Goal: Information Seeking & Learning: Find specific fact

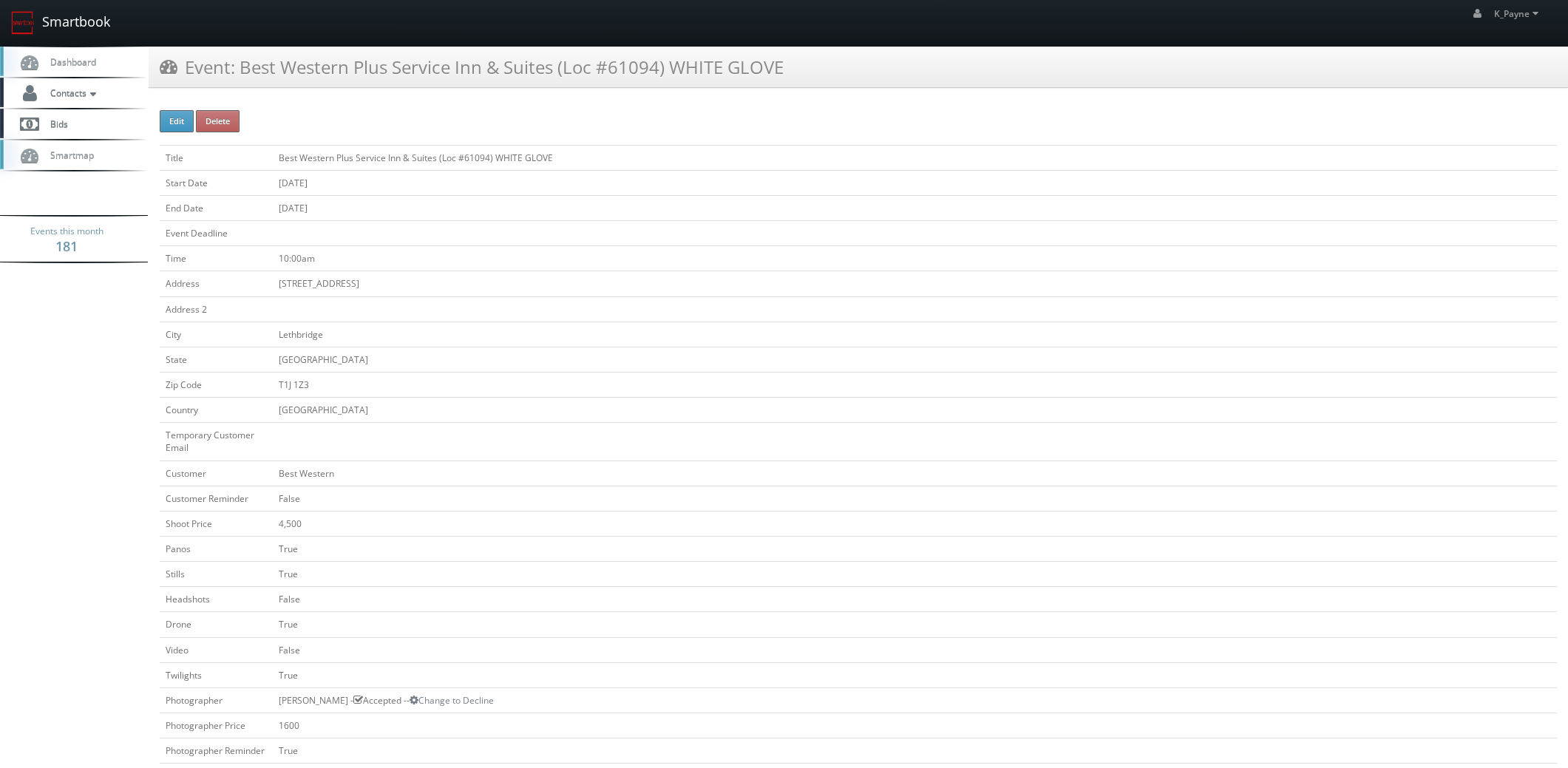
click at [56, 23] on link "Smartbook" at bounding box center [61, 23] width 121 height 46
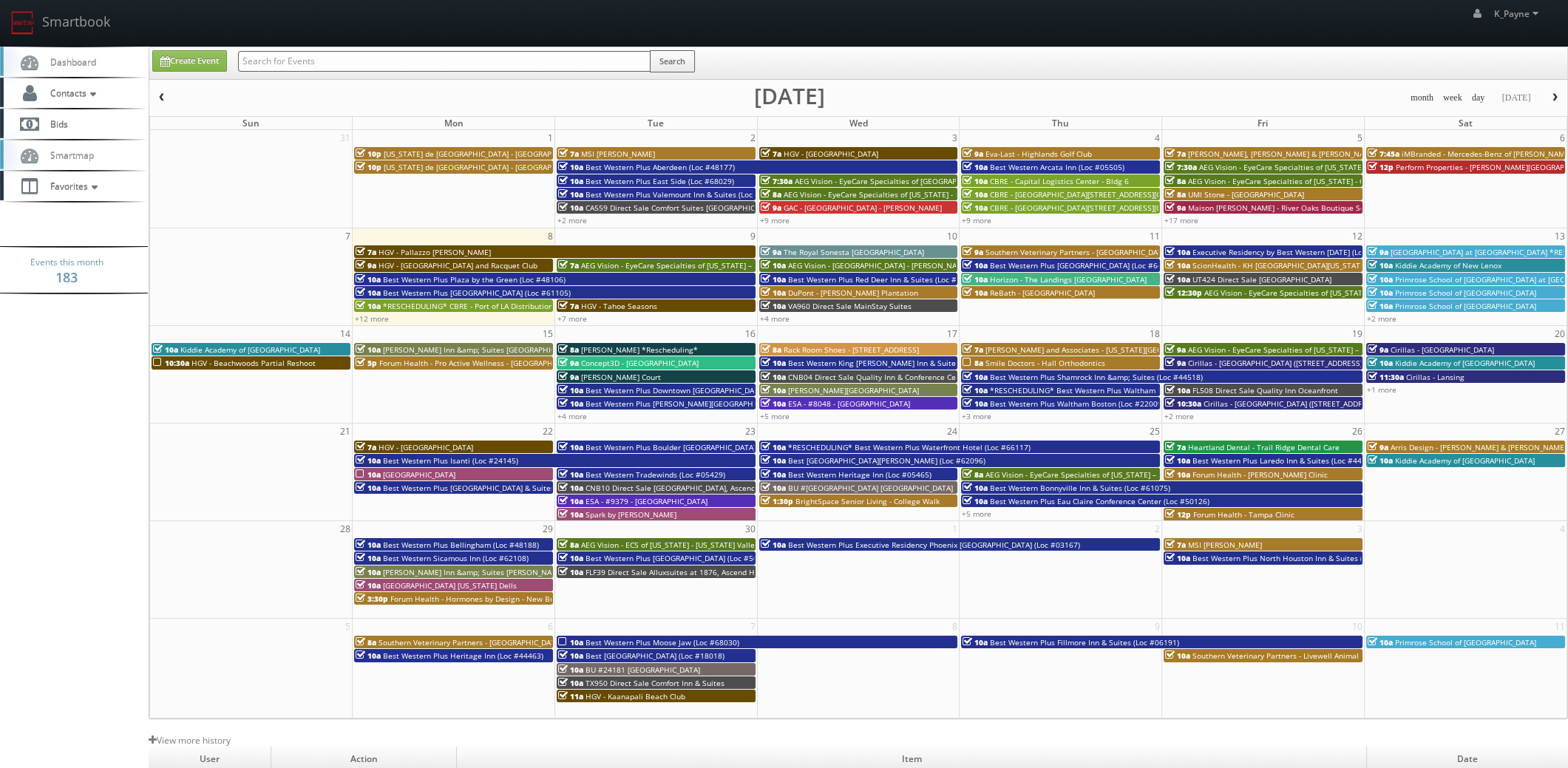
click at [279, 59] on input "text" at bounding box center [444, 61] width 413 height 20
type input "45086"
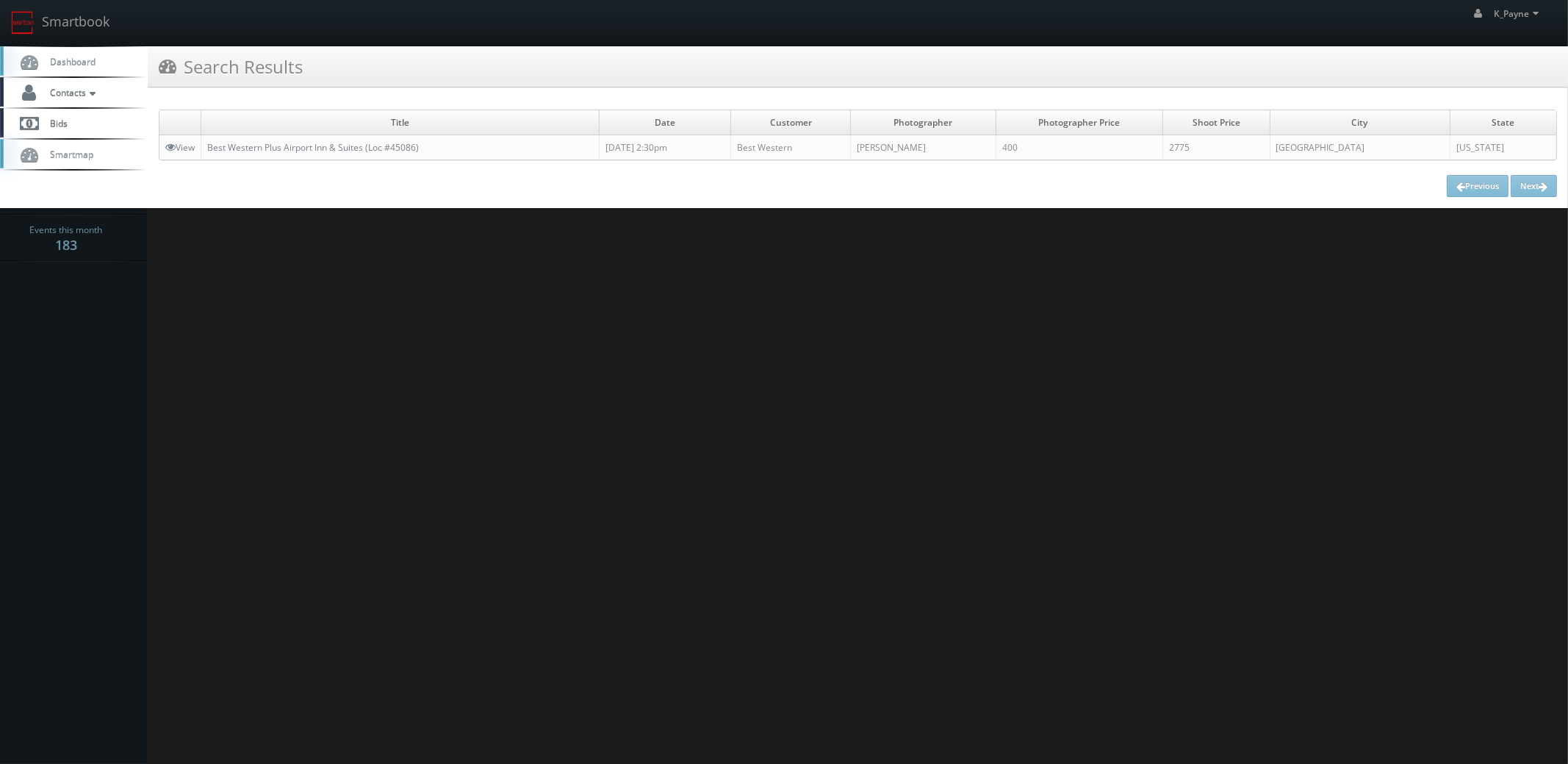
drag, startPoint x: 442, startPoint y: 143, endPoint x: 354, endPoint y: 157, distance: 89.1
click at [217, 162] on div "Title Date Customer Photographer Photographer Price Shoot Price City State View…" at bounding box center [858, 153] width 1398 height 87
click at [399, 184] on div "Previous Next" at bounding box center [858, 185] width 1398 height 22
click at [394, 145] on link "Best Western Plus Airport Inn & Suites (Loc #45086)" at bounding box center [312, 147] width 211 height 13
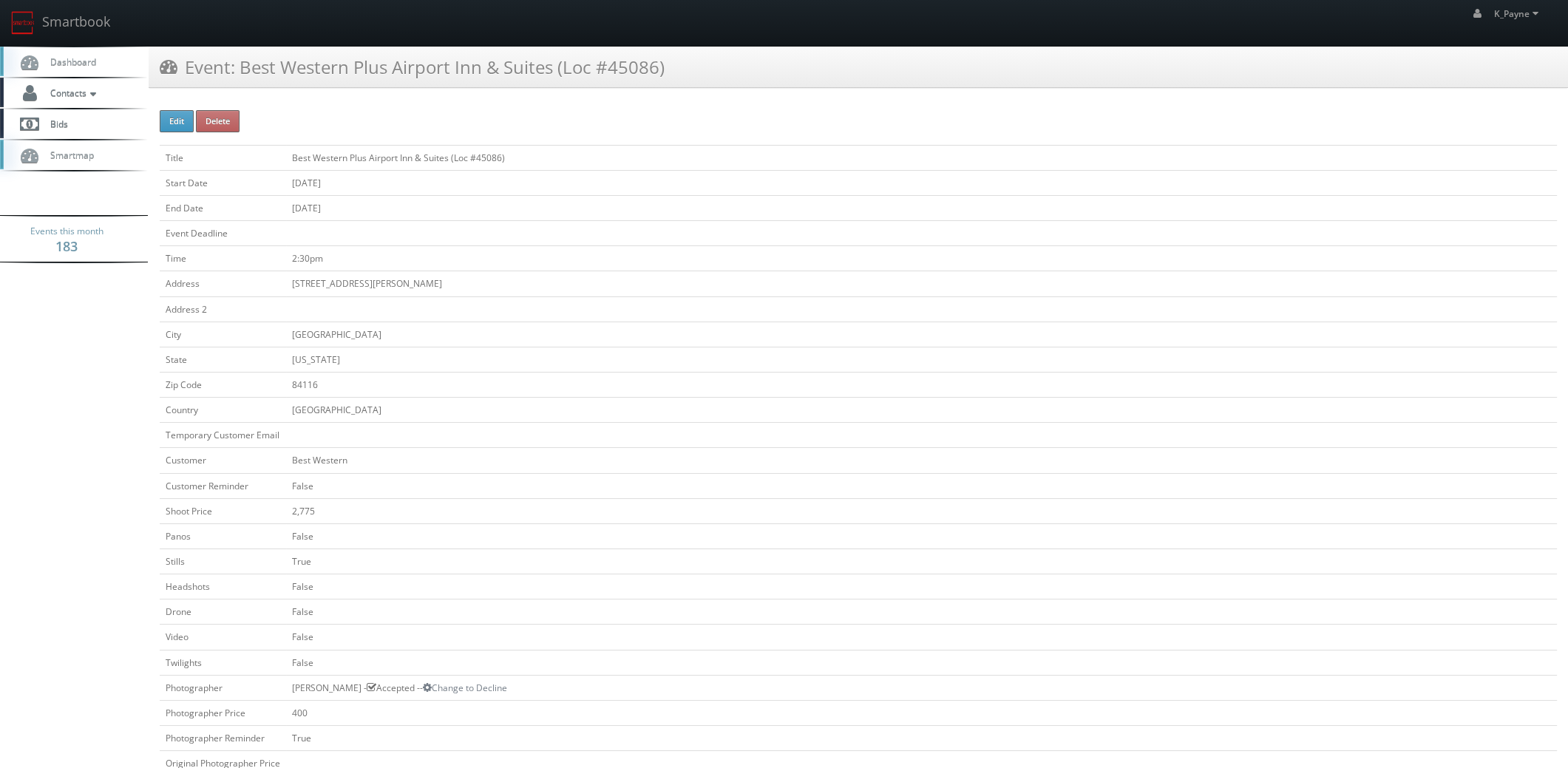
drag, startPoint x: 703, startPoint y: 58, endPoint x: 242, endPoint y: 83, distance: 461.7
click at [242, 83] on div "Event: Best Western Plus Airport Inn & Suites (Loc #45086)" at bounding box center [858, 67] width 1420 height 42
copy h3 "Best Western Plus Airport Inn & Suites (Loc #45086)"
click at [64, 25] on link "Smartbook" at bounding box center [61, 23] width 121 height 46
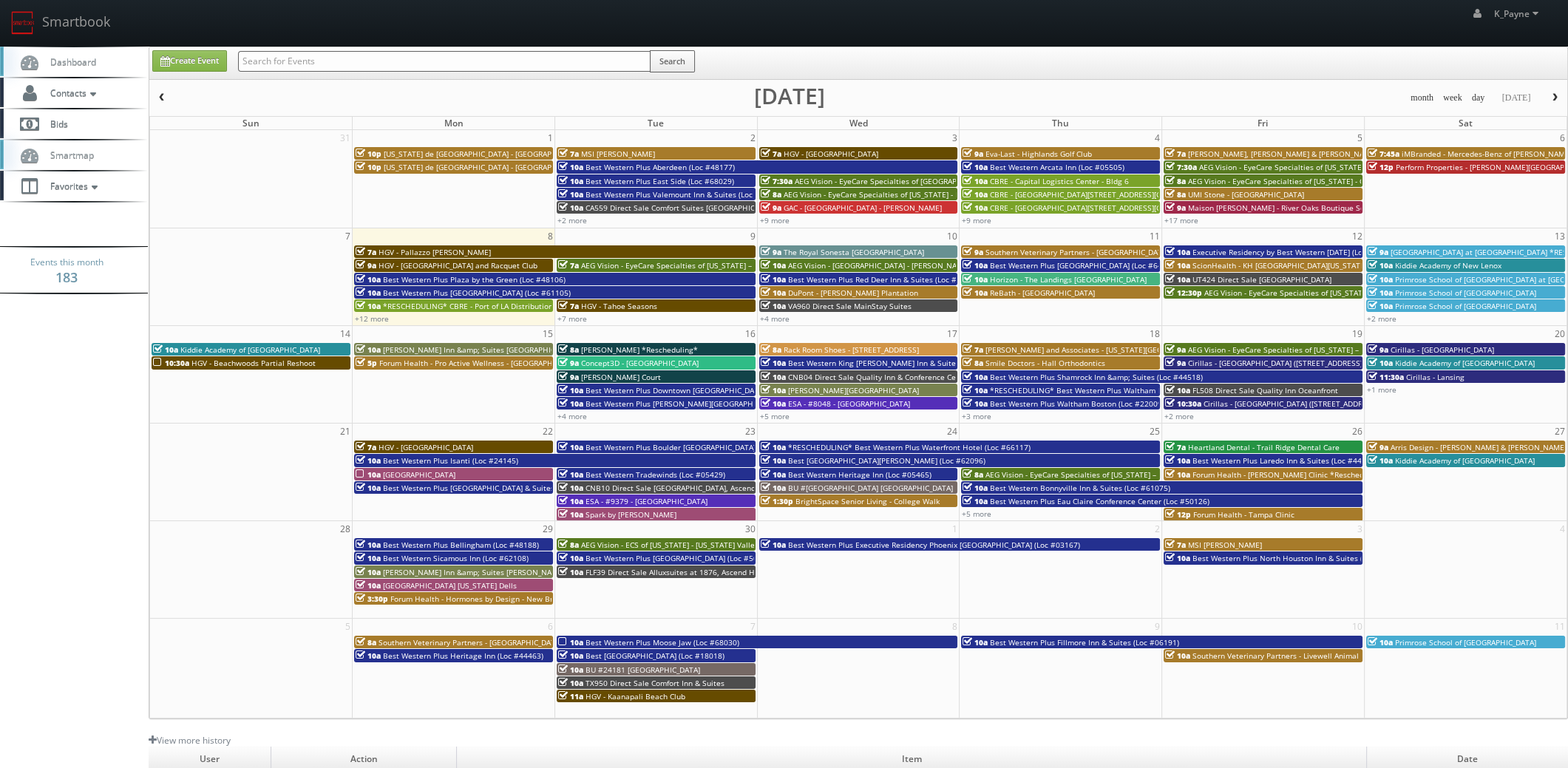
click at [292, 51] on input "text" at bounding box center [444, 61] width 413 height 20
type input "river house"
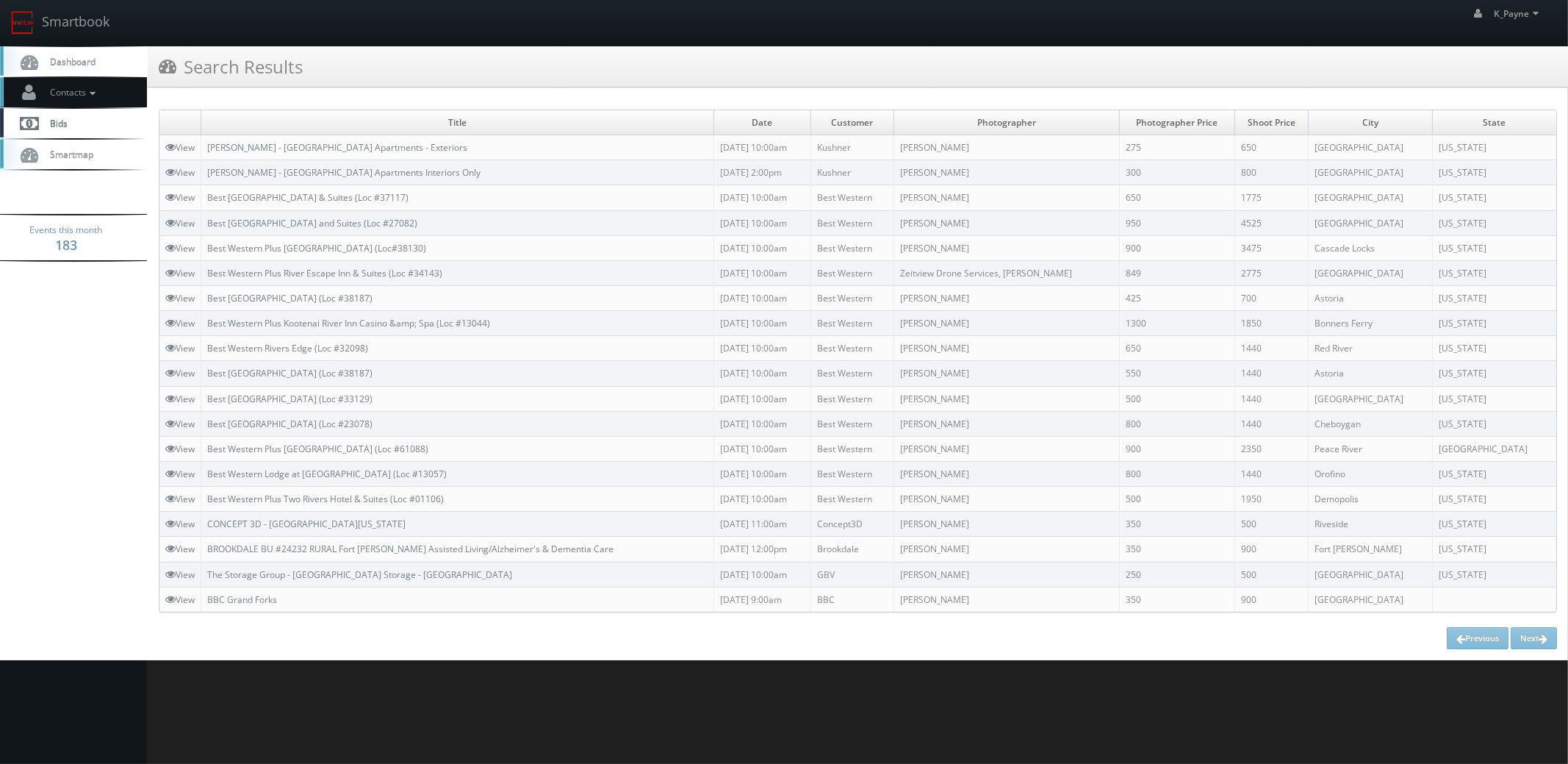
click at [63, 99] on link "Contacts" at bounding box center [73, 93] width 147 height 30
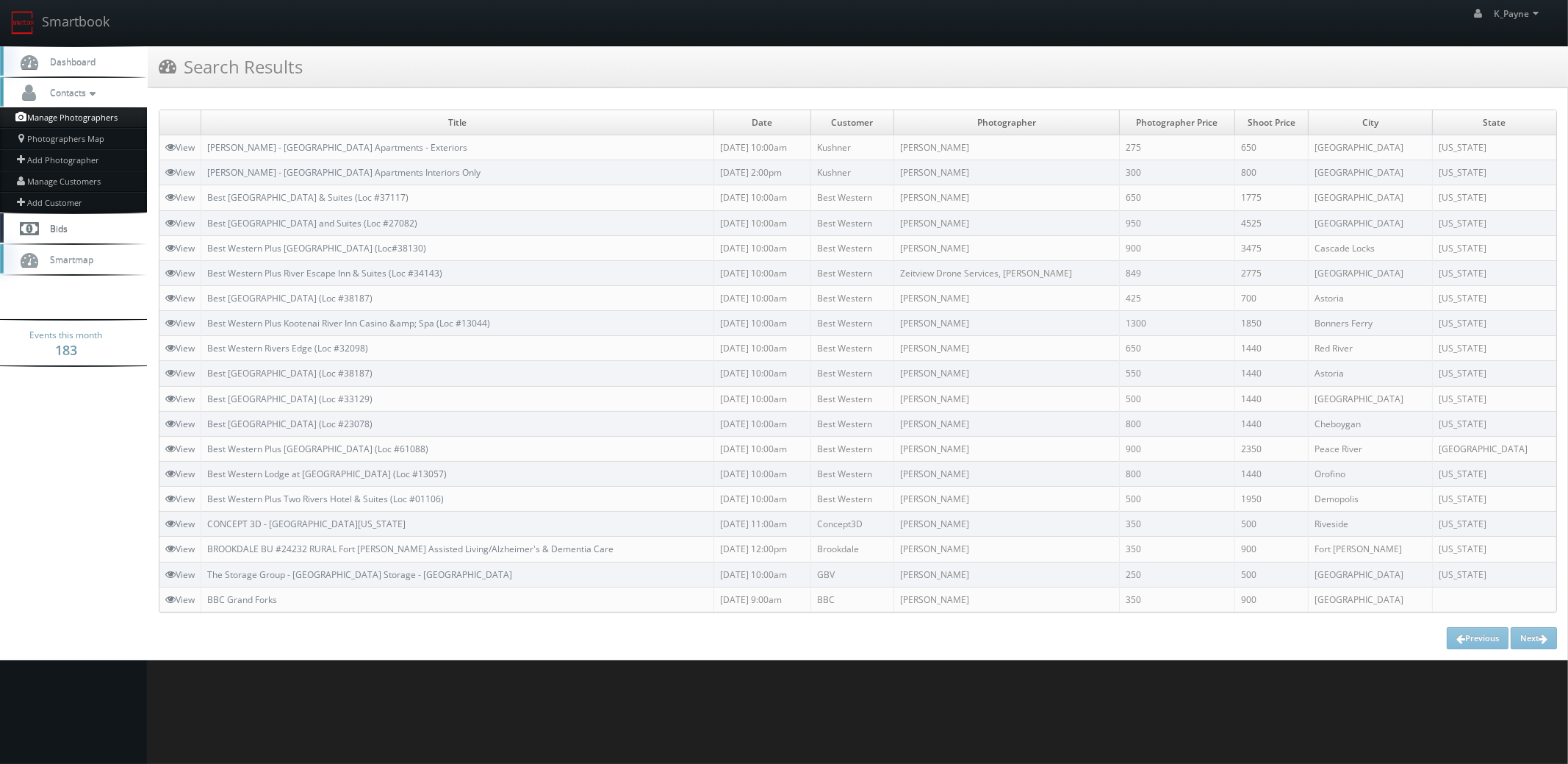
click at [64, 113] on link "Manage Photographers" at bounding box center [73, 117] width 147 height 20
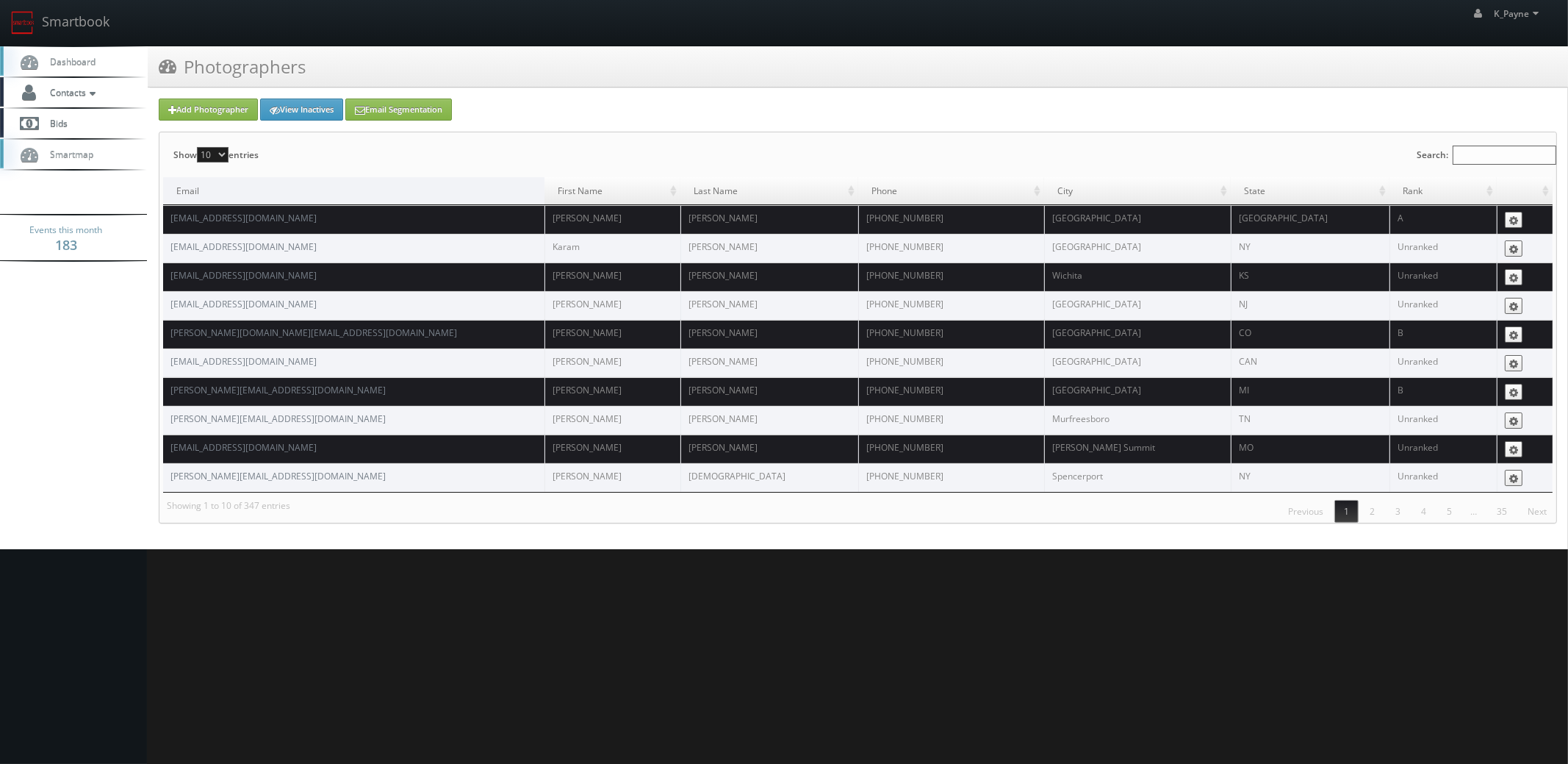
click at [1452, 155] on input "Search:" at bounding box center [1504, 154] width 104 height 19
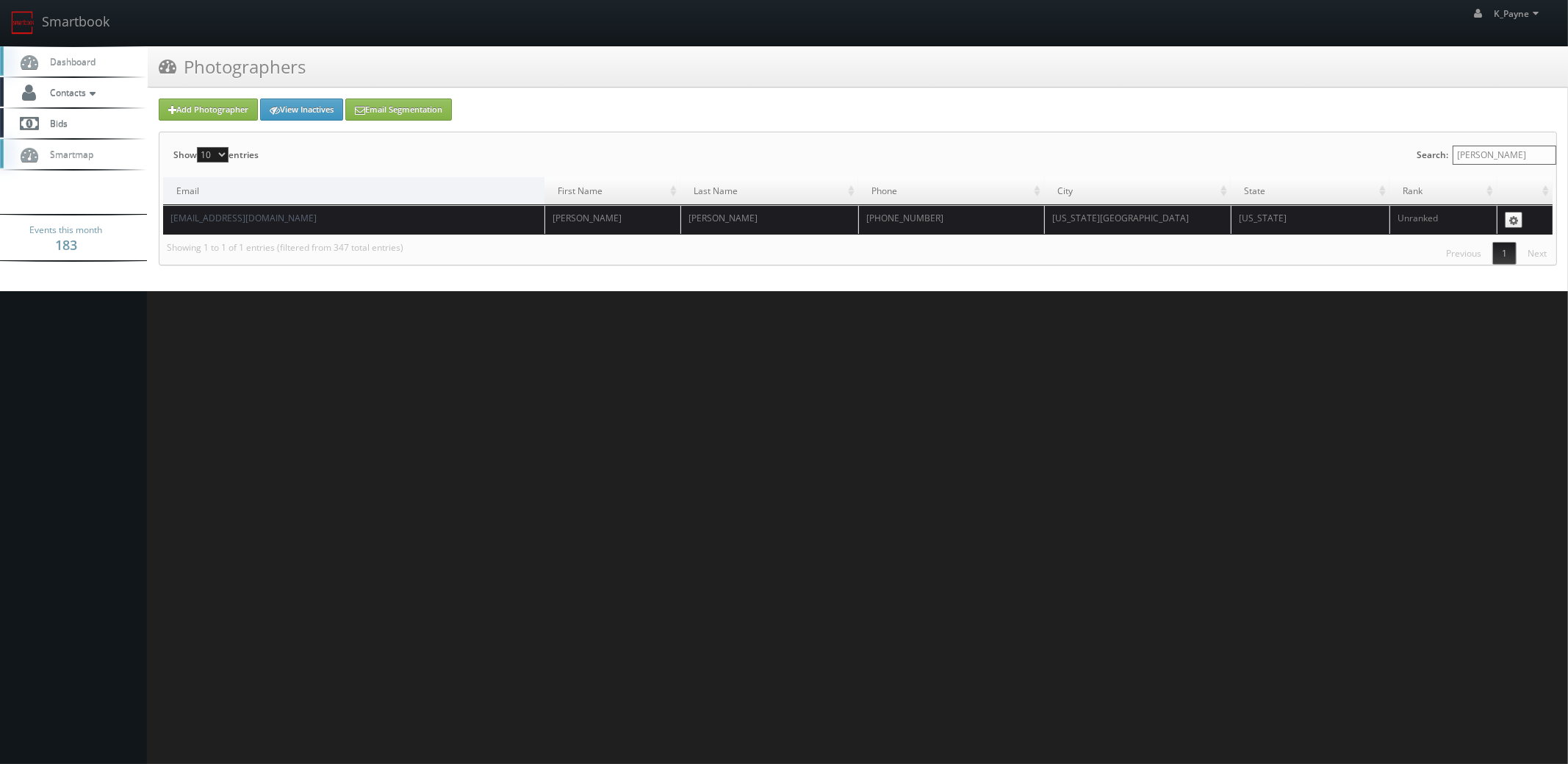
type input "matt hil"
drag, startPoint x: 279, startPoint y: 216, endPoint x: 169, endPoint y: 222, distance: 110.2
click at [169, 222] on td "matt@virtualtidewater.com" at bounding box center [354, 219] width 381 height 29
copy link "matt@virtualtidewater.com"
click at [66, 25] on link "Smartbook" at bounding box center [60, 23] width 120 height 46
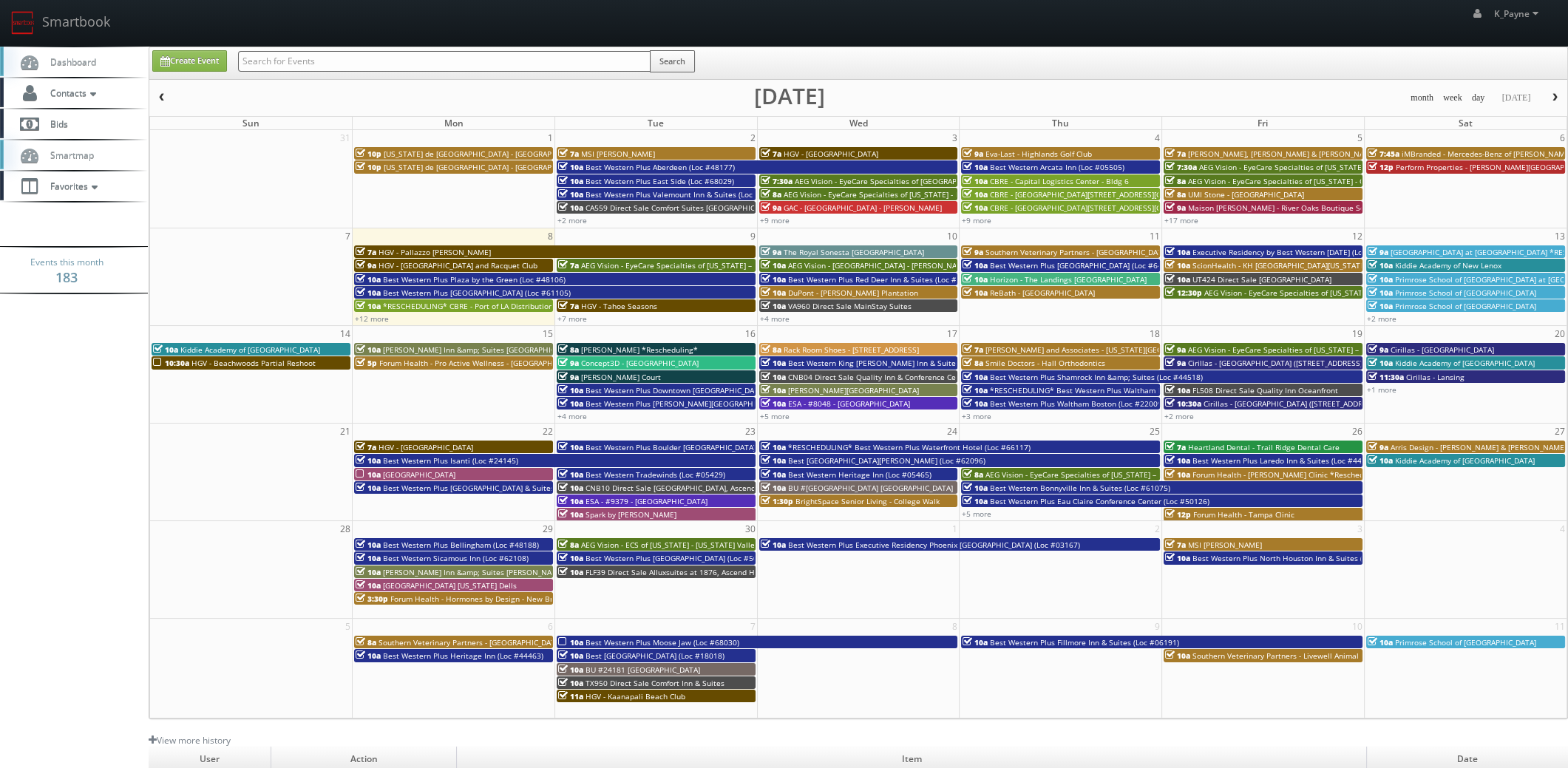
click at [359, 65] on input "text" at bounding box center [444, 61] width 413 height 20
type input "kushner"
click at [678, 64] on button "Search" at bounding box center [672, 61] width 45 height 22
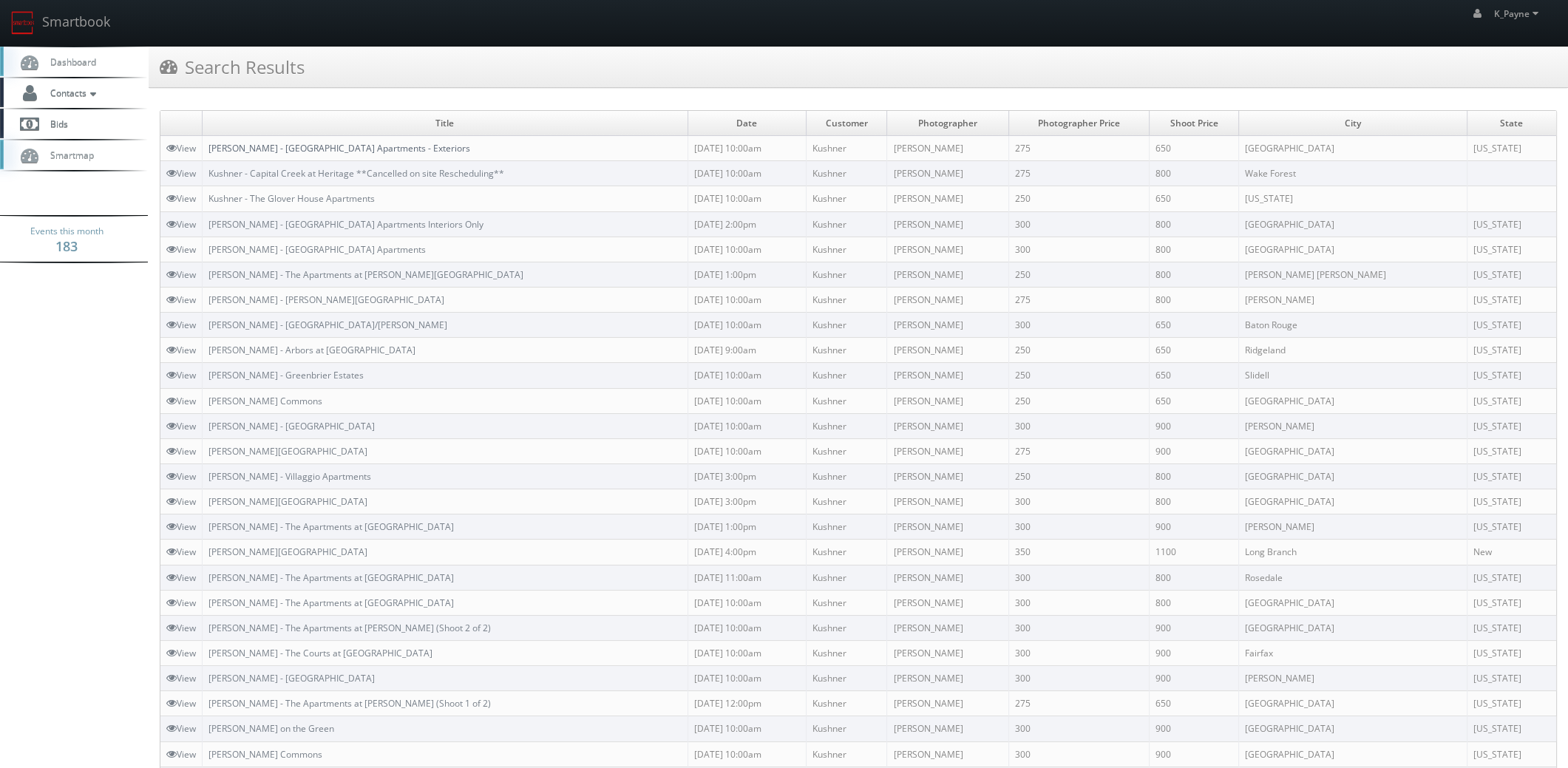
click at [375, 145] on link "[PERSON_NAME] - [GEOGRAPHIC_DATA] Apartments - Exteriors" at bounding box center [339, 148] width 262 height 13
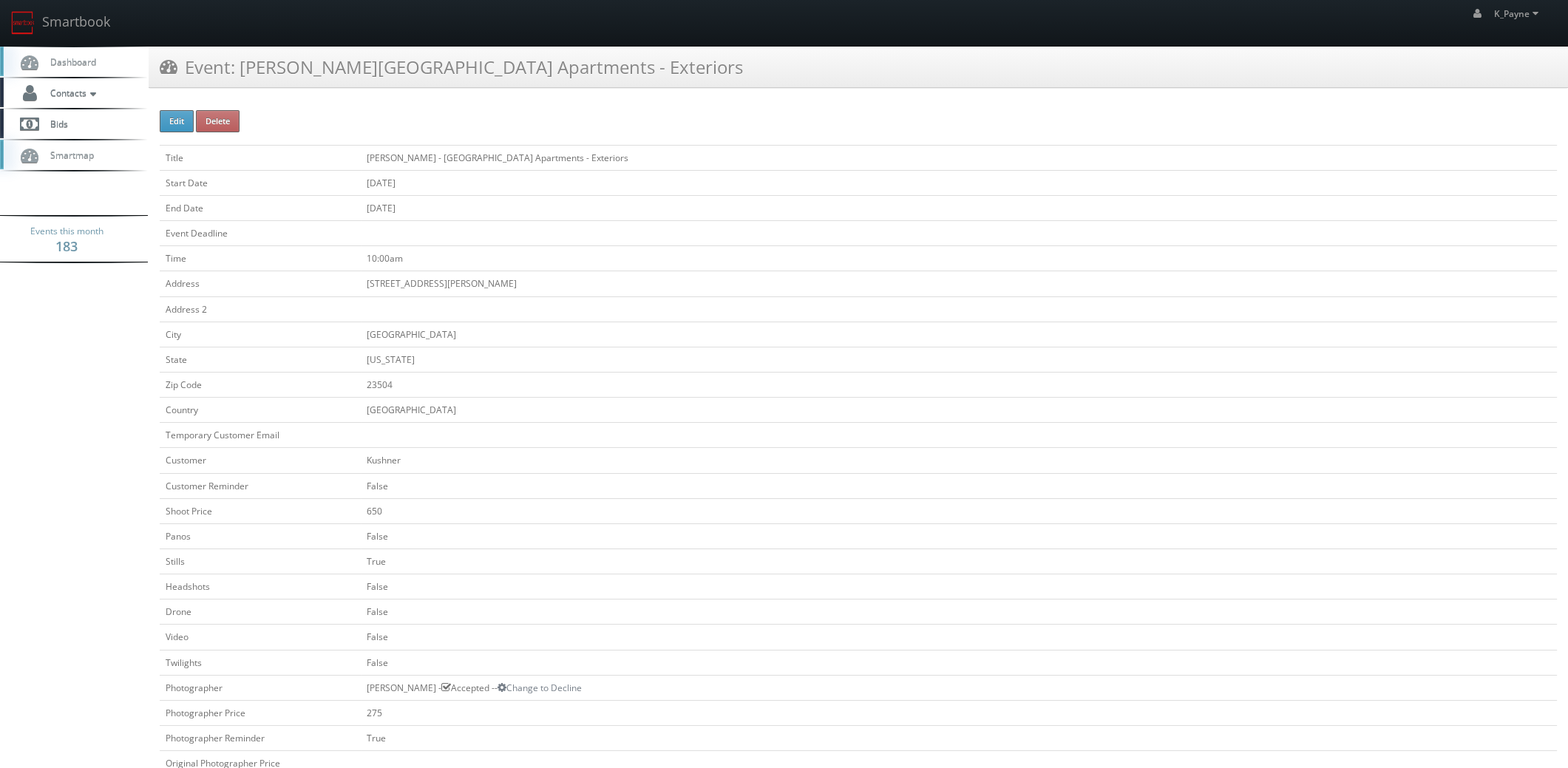
drag, startPoint x: 494, startPoint y: 78, endPoint x: 243, endPoint y: 94, distance: 251.5
click at [243, 94] on div "Event: Kushner - River House Apartments - Exteriors" at bounding box center [858, 73] width 1420 height 52
copy h3 "[PERSON_NAME] - [GEOGRAPHIC_DATA] Apartments - Exteriors"
click at [29, 14] on img at bounding box center [23, 23] width 23 height 23
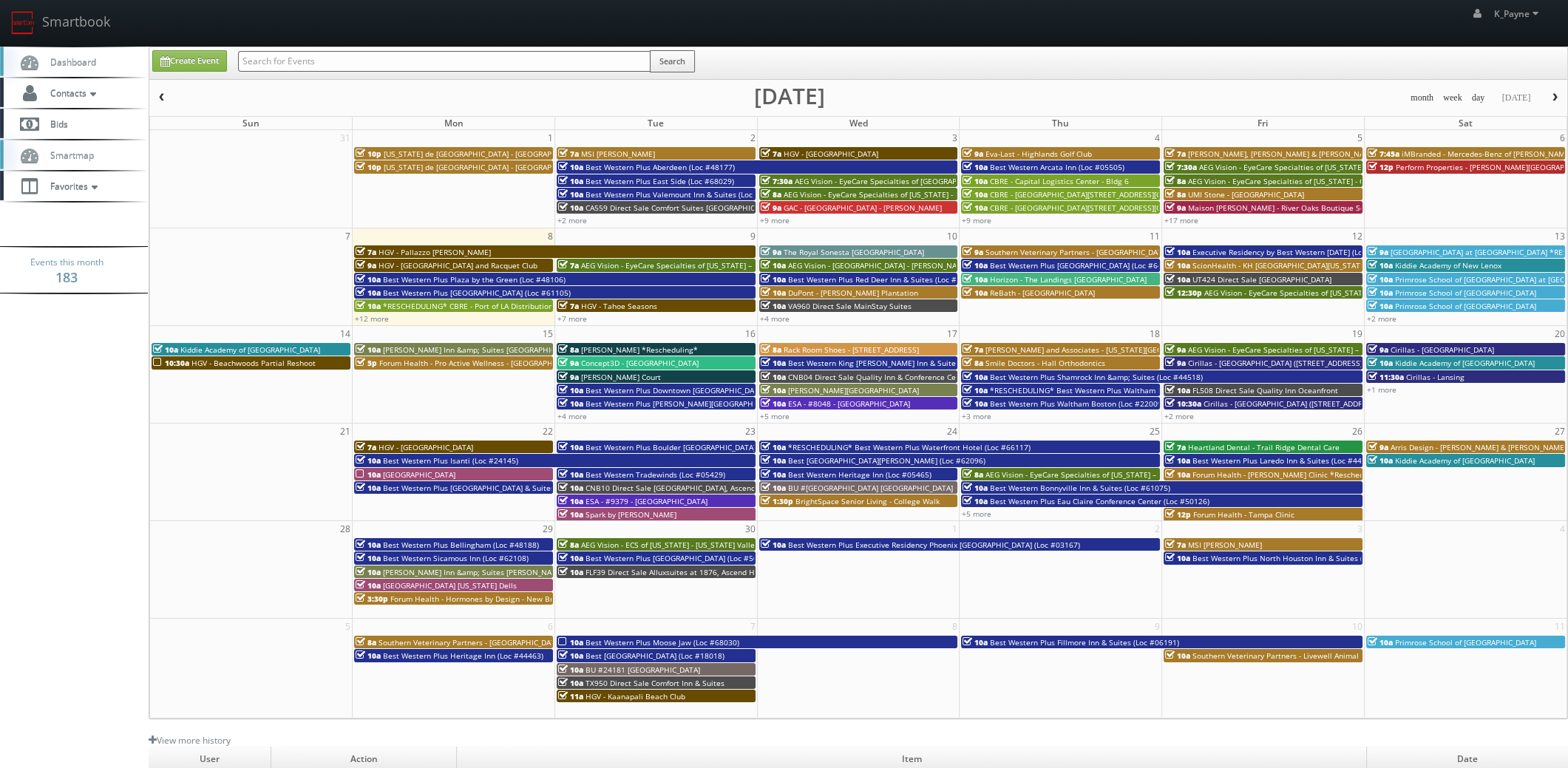
click at [291, 54] on input "text" at bounding box center [444, 61] width 413 height 20
type input "portside"
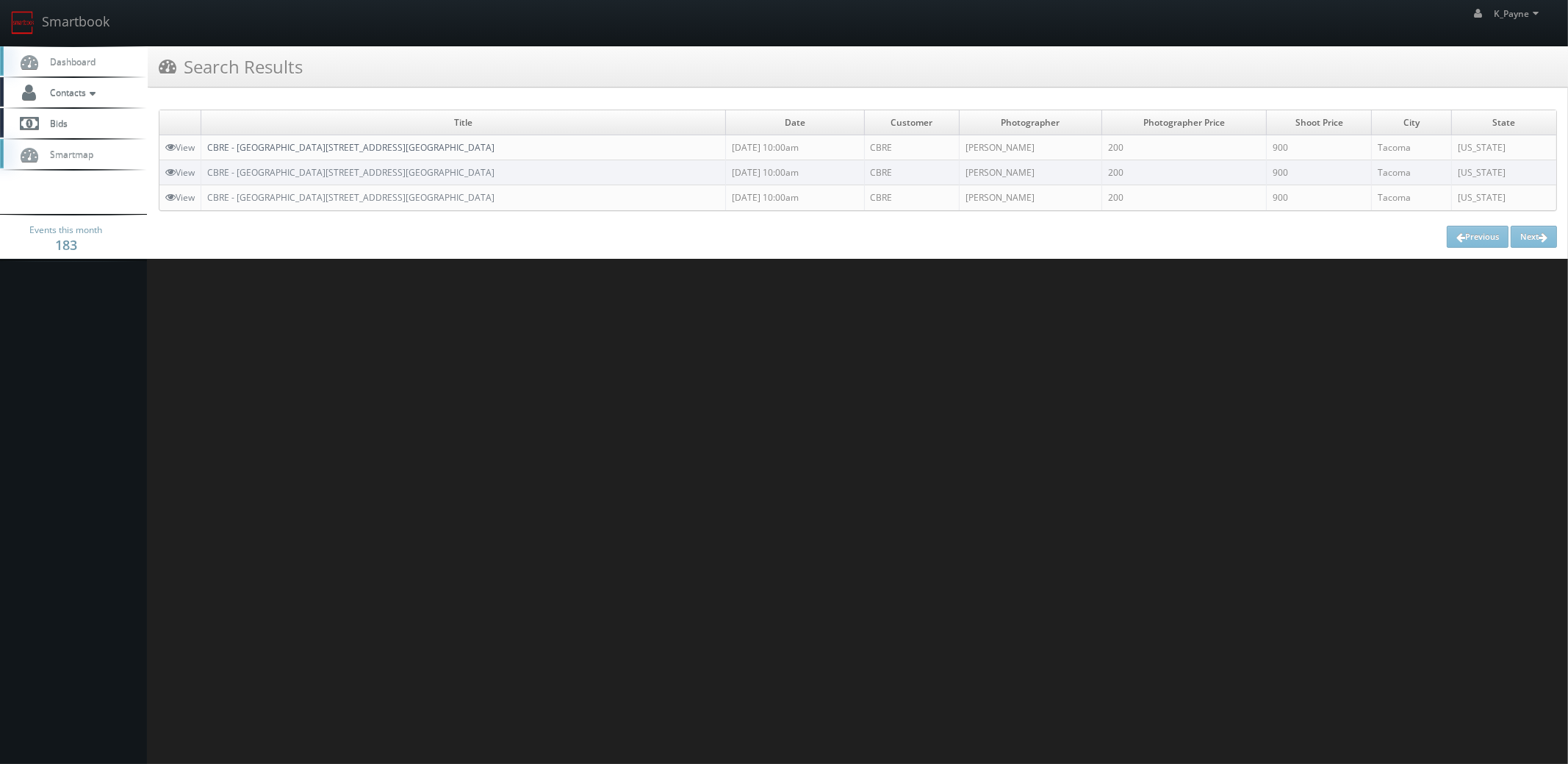
click at [308, 151] on link "CBRE - [GEOGRAPHIC_DATA][STREET_ADDRESS][GEOGRAPHIC_DATA]" at bounding box center [351, 147] width 287 height 13
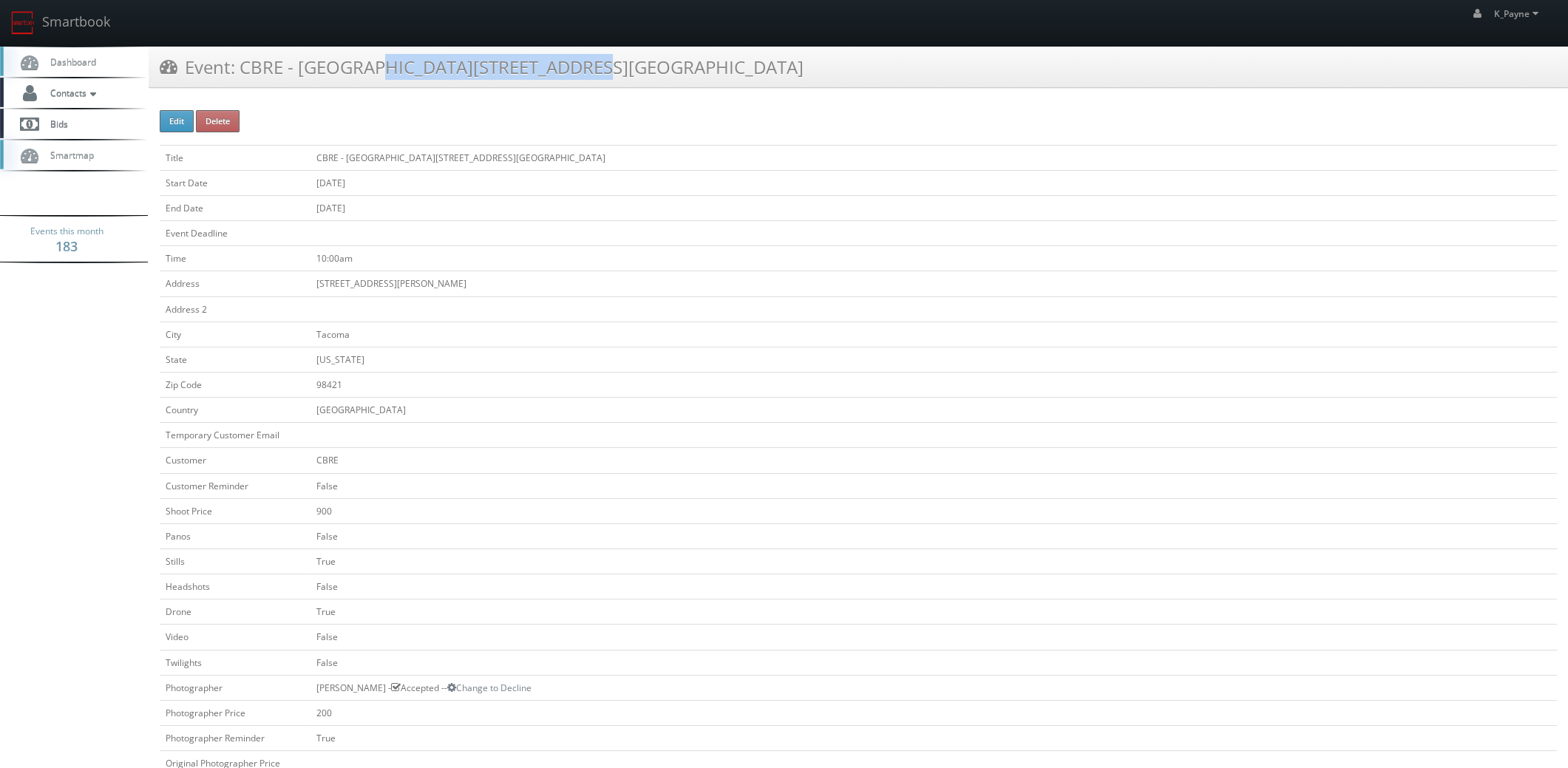
drag, startPoint x: 435, startPoint y: 67, endPoint x: 242, endPoint y: 73, distance: 193.1
click at [242, 73] on h3 "Event: CBRE - Portside 55 Park - Bldg 1" at bounding box center [482, 67] width 644 height 26
copy h3 "CBRE - Portside 55 Park"
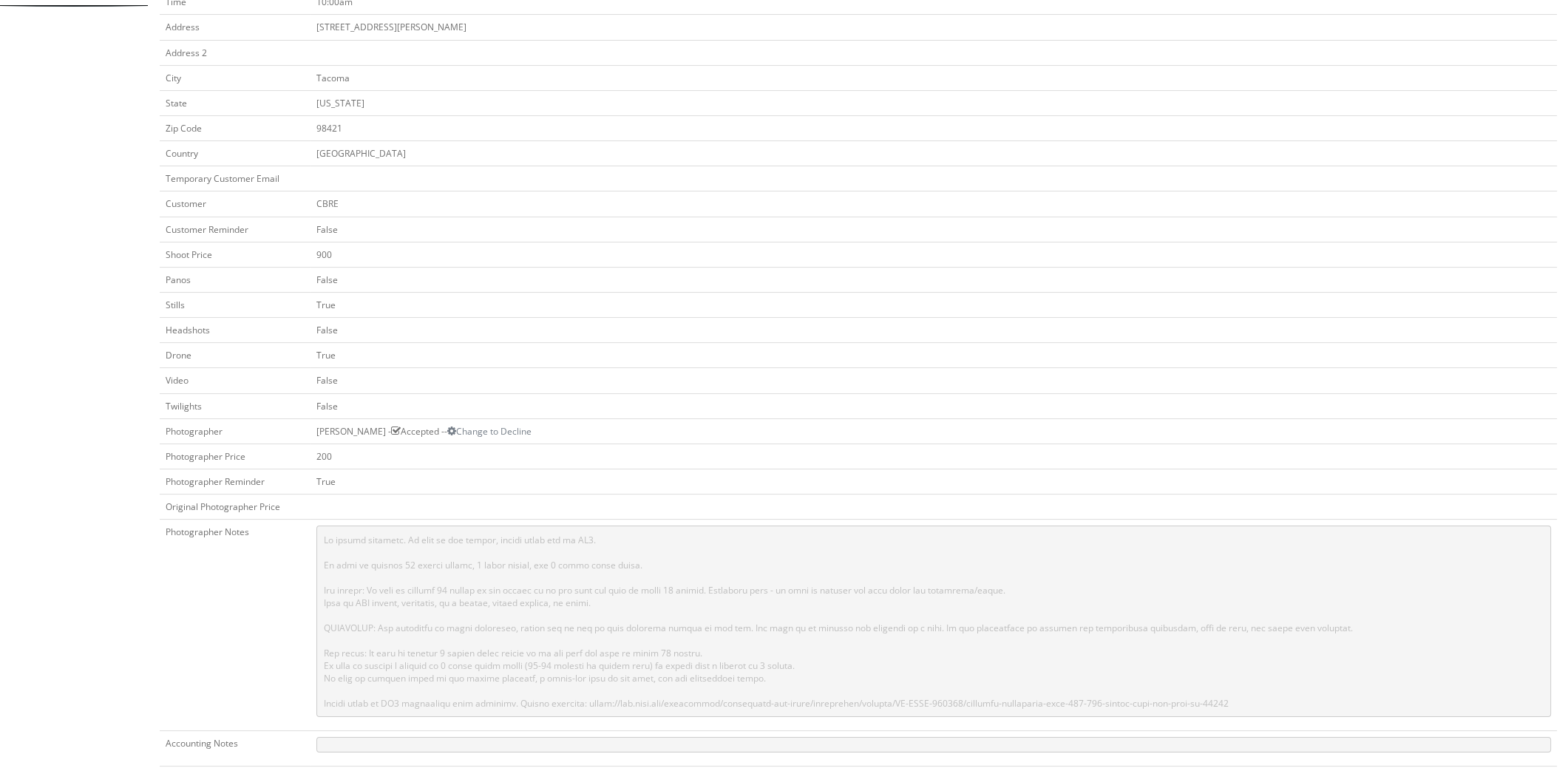
scroll to position [518, 0]
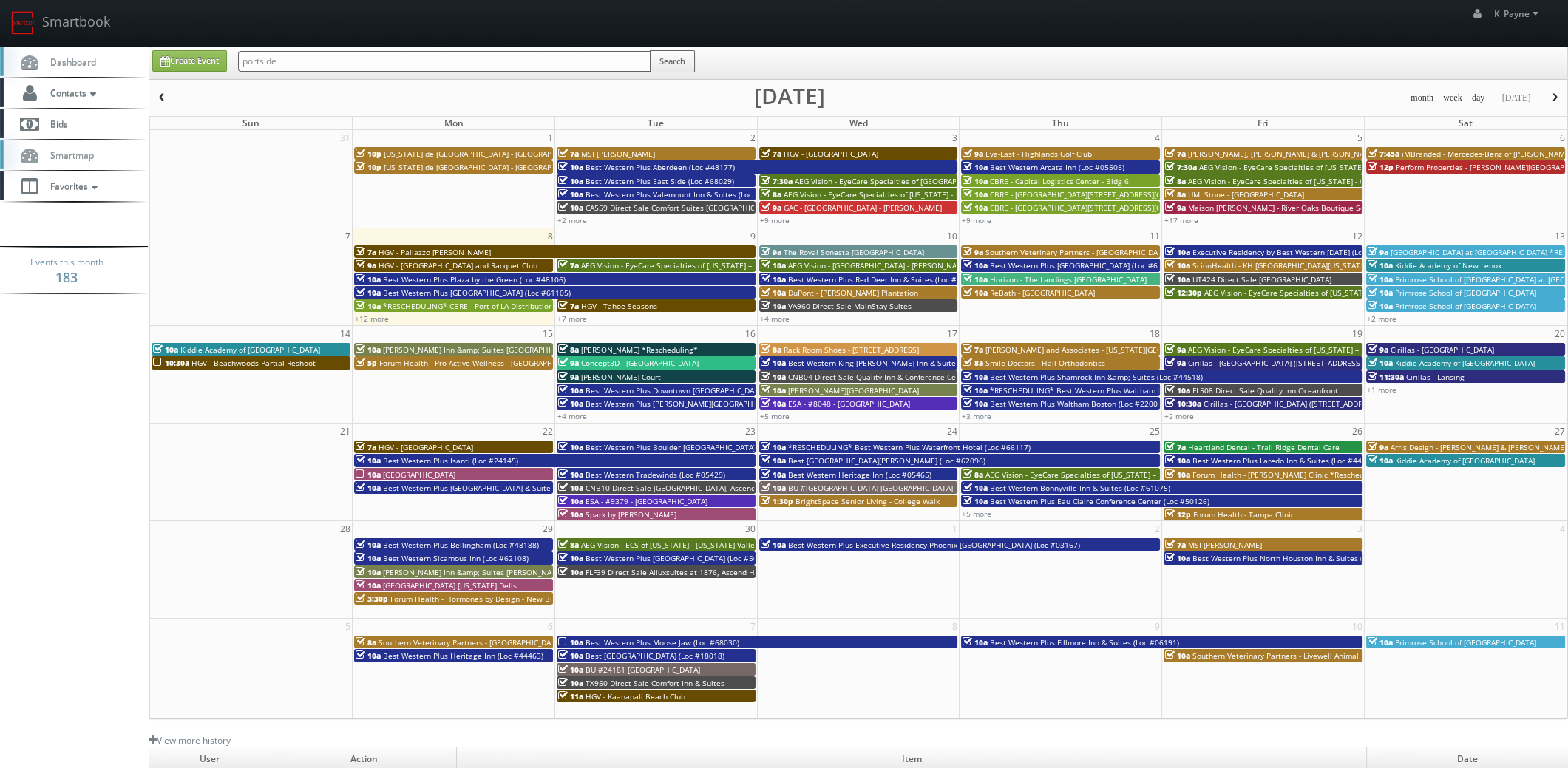
click at [357, 66] on input "portside" at bounding box center [444, 61] width 413 height 20
click at [675, 62] on button "Search" at bounding box center [672, 61] width 45 height 22
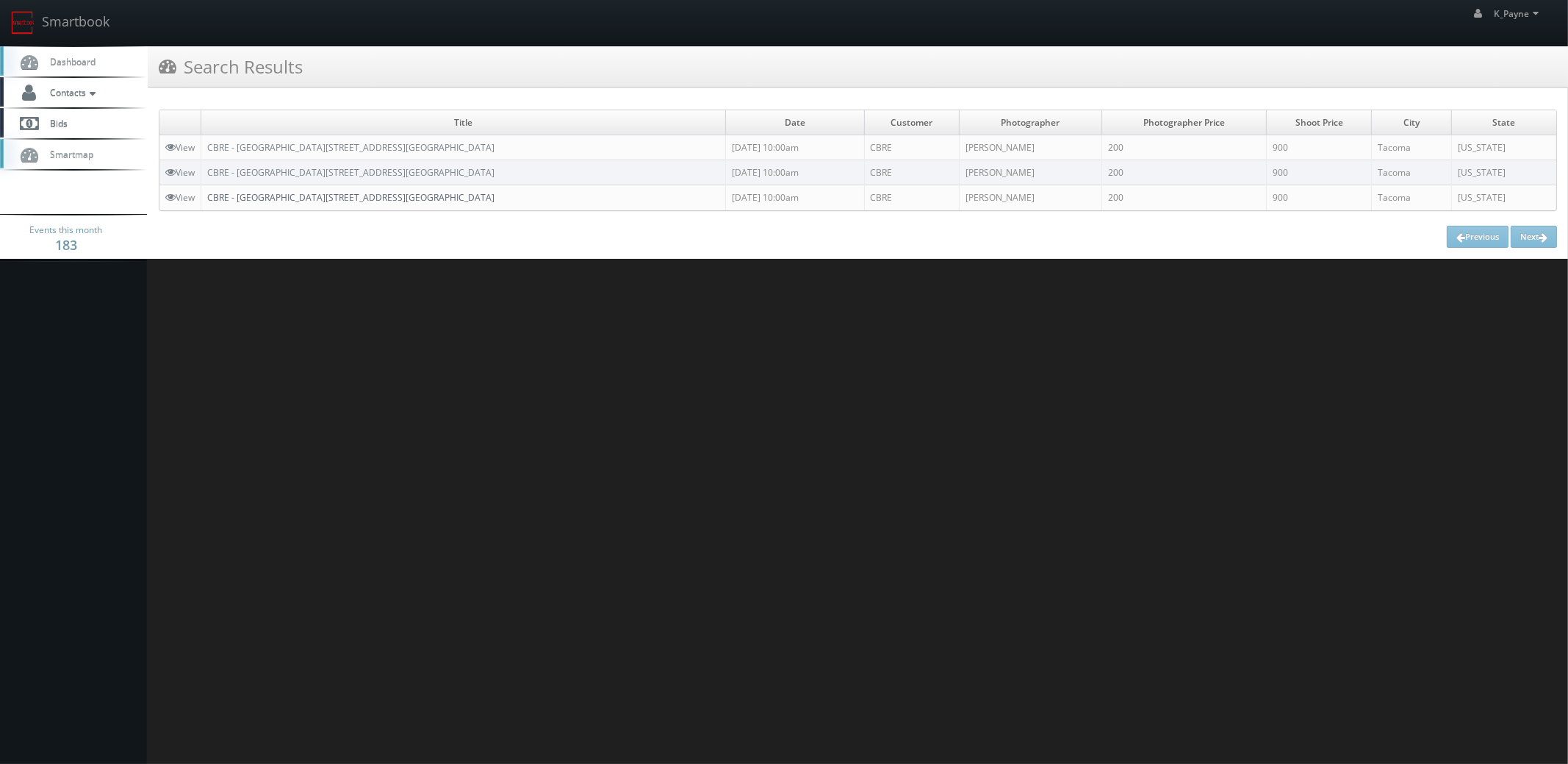
click at [315, 200] on link "CBRE - [GEOGRAPHIC_DATA][STREET_ADDRESS][GEOGRAPHIC_DATA]" at bounding box center [351, 197] width 287 height 13
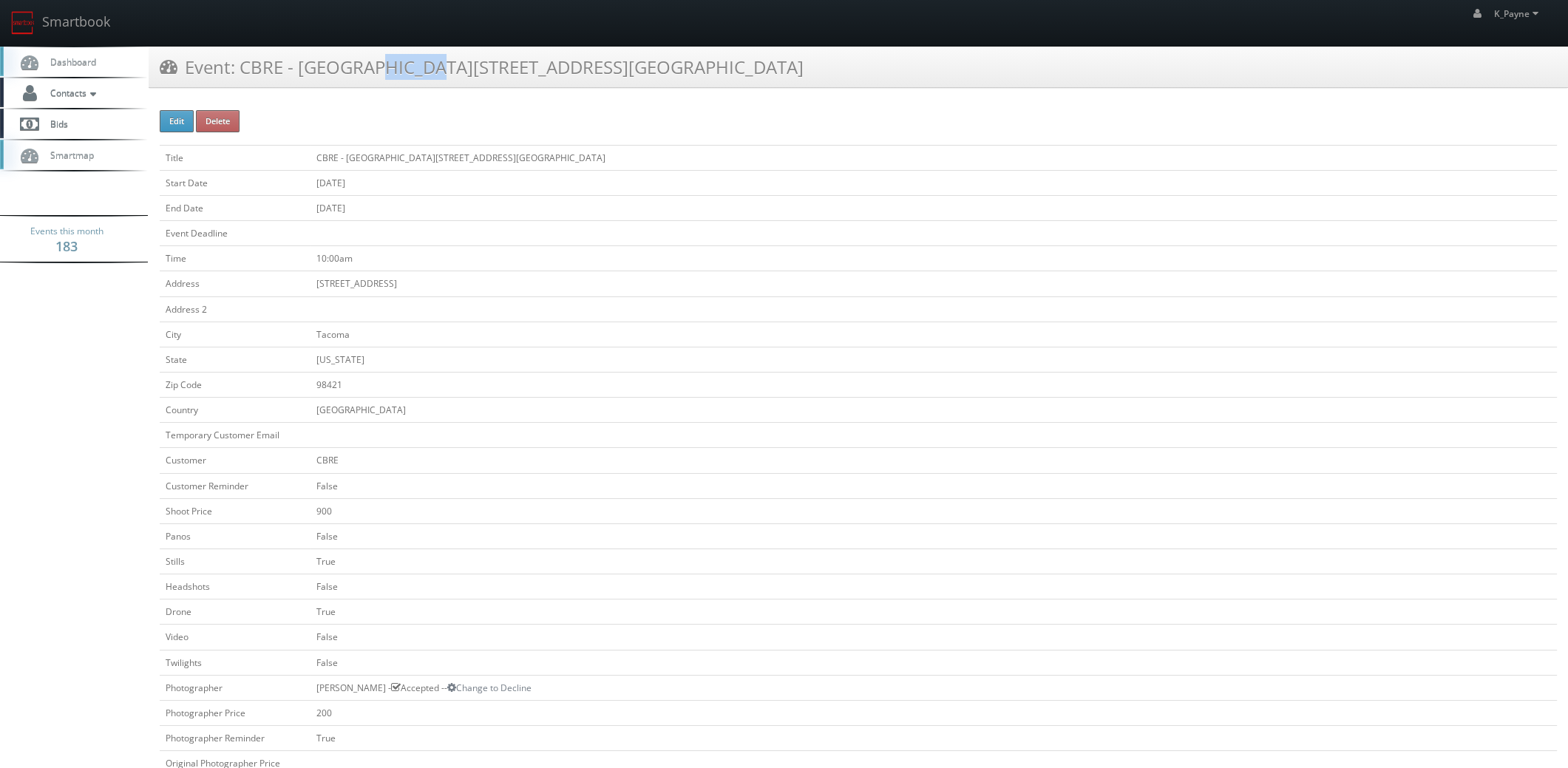
drag, startPoint x: 239, startPoint y: 66, endPoint x: 294, endPoint y: 63, distance: 55.1
click at [294, 63] on h3 "Event: CBRE - [GEOGRAPHIC_DATA][STREET_ADDRESS][GEOGRAPHIC_DATA]" at bounding box center [482, 67] width 644 height 26
copy h3 "CBRE -"
click at [70, 17] on link "Smartbook" at bounding box center [61, 23] width 121 height 46
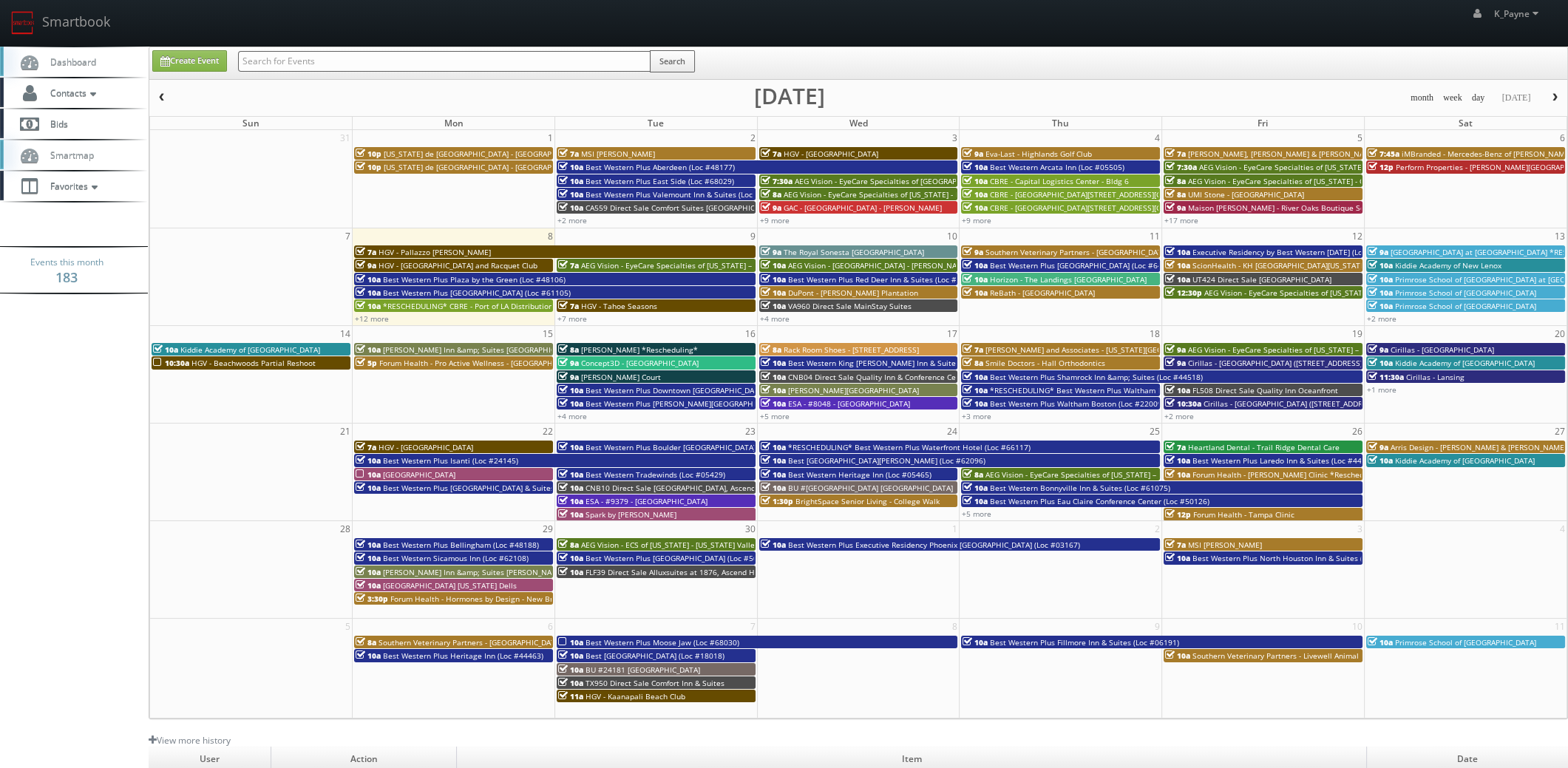
click at [330, 60] on input "text" at bounding box center [444, 61] width 413 height 20
type input "tn135"
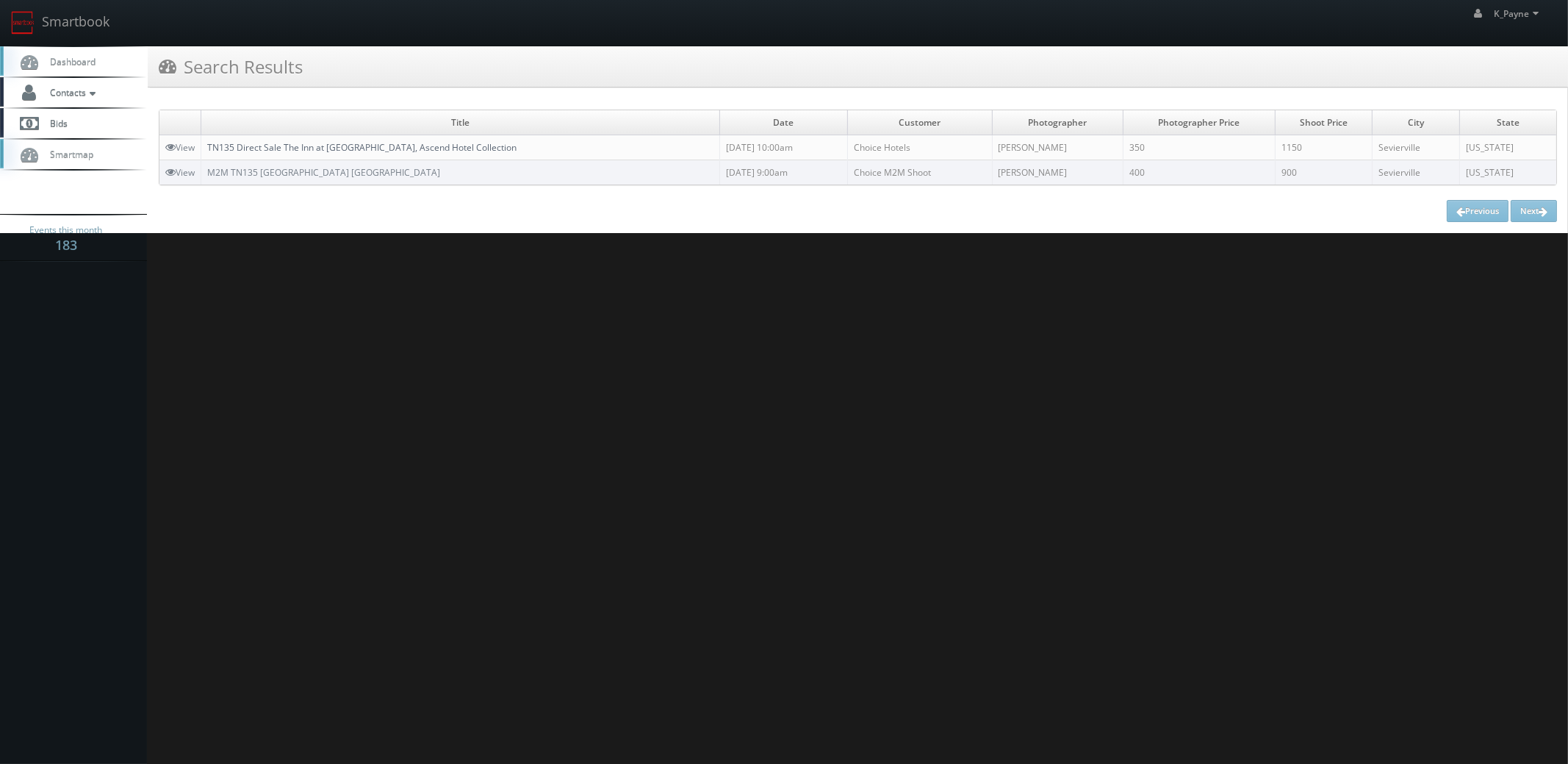
click at [330, 142] on link "TN135 Direct Sale The Inn at [GEOGRAPHIC_DATA], Ascend Hotel Collection" at bounding box center [361, 147] width 309 height 13
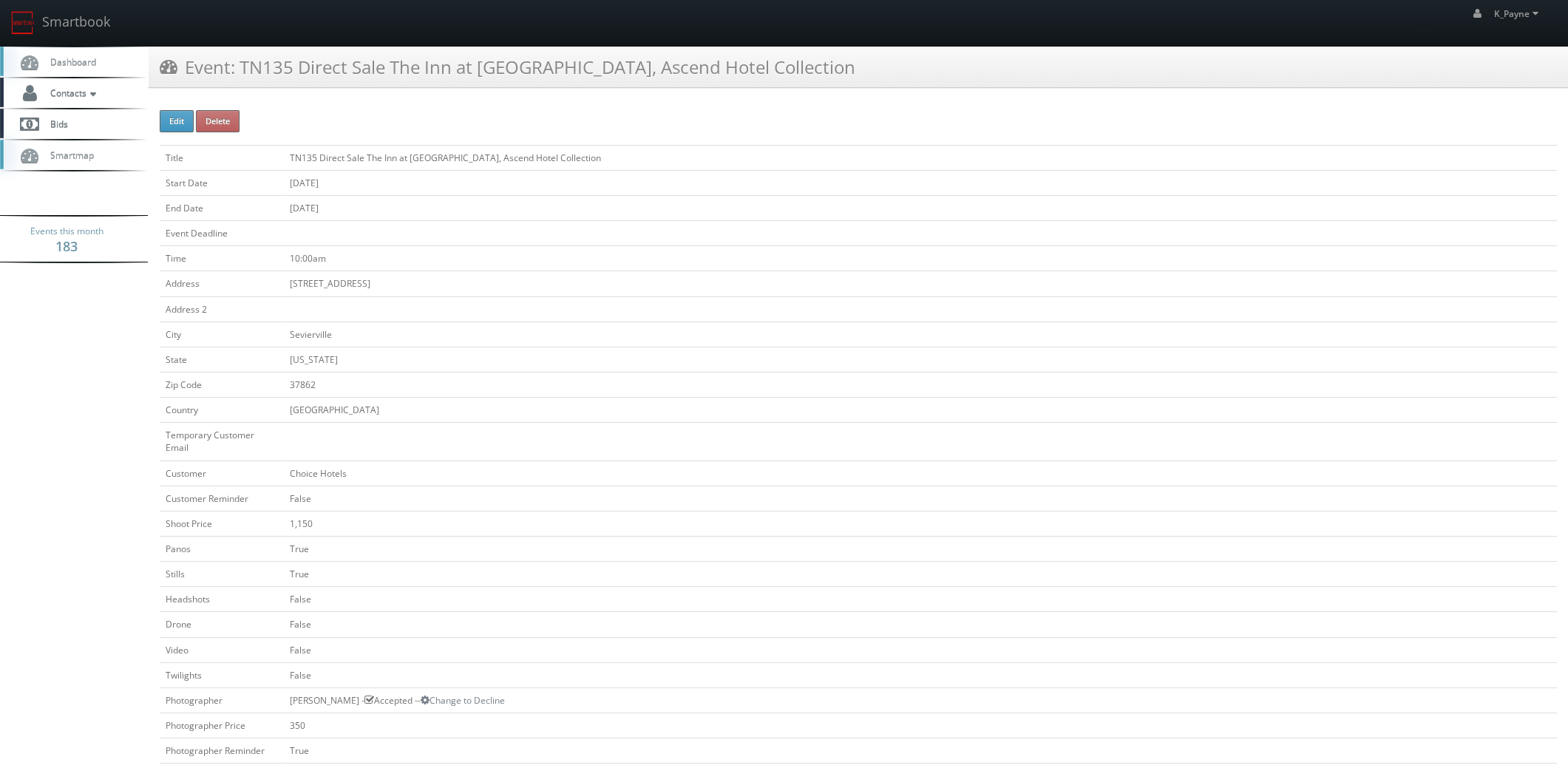
drag, startPoint x: 845, startPoint y: 70, endPoint x: 242, endPoint y: 73, distance: 603.0
click at [242, 73] on div "Event: TN135 Direct Sale The Inn at [GEOGRAPHIC_DATA], Ascend Hotel Collection" at bounding box center [858, 67] width 1420 height 42
copy h3 "TN135 Direct Sale The Inn at [GEOGRAPHIC_DATA], Ascend Hotel Collection"
click at [90, 25] on link "Smartbook" at bounding box center [61, 23] width 121 height 46
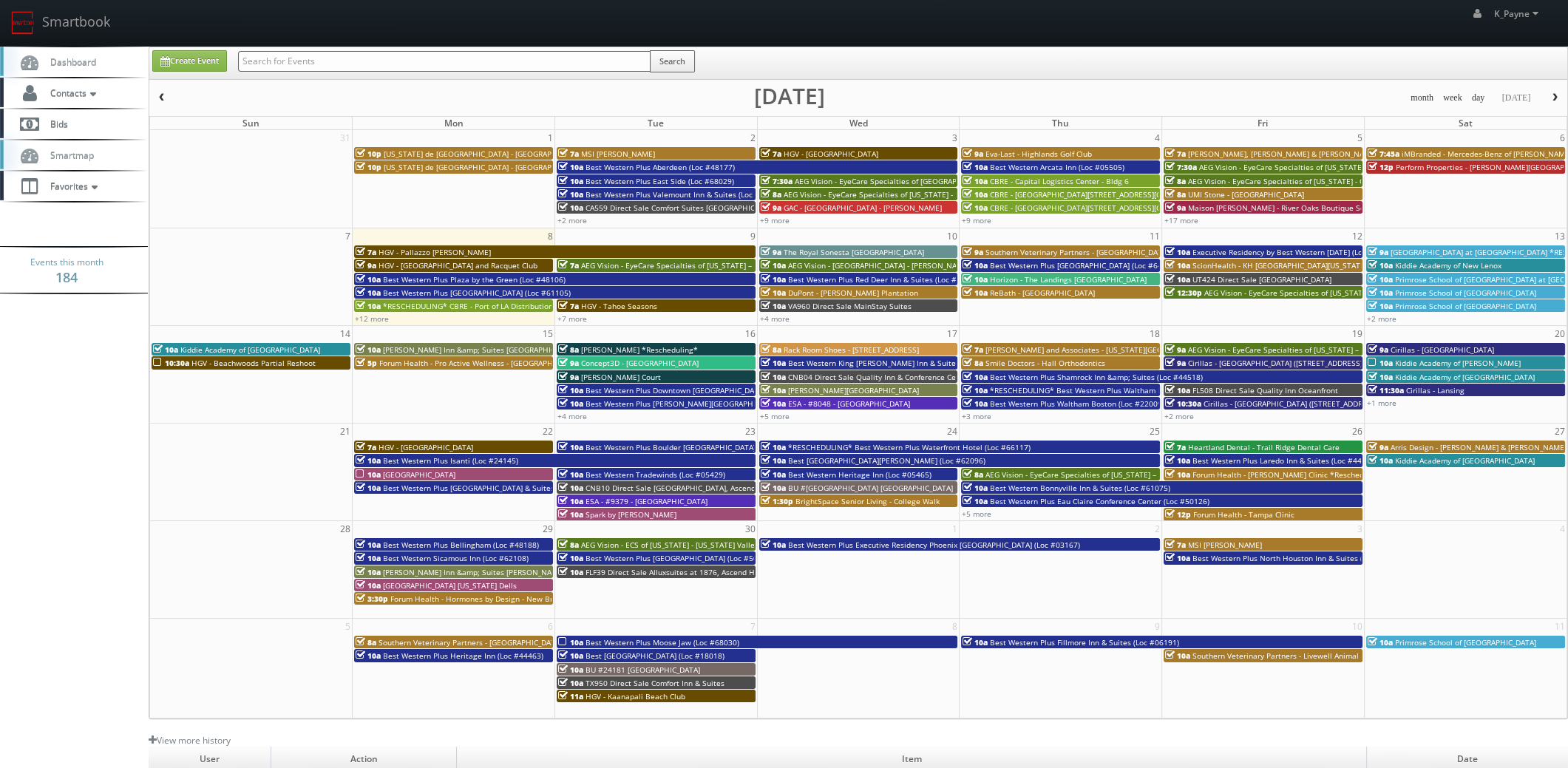
click at [400, 66] on input "text" at bounding box center [444, 61] width 413 height 20
type input "nd096"
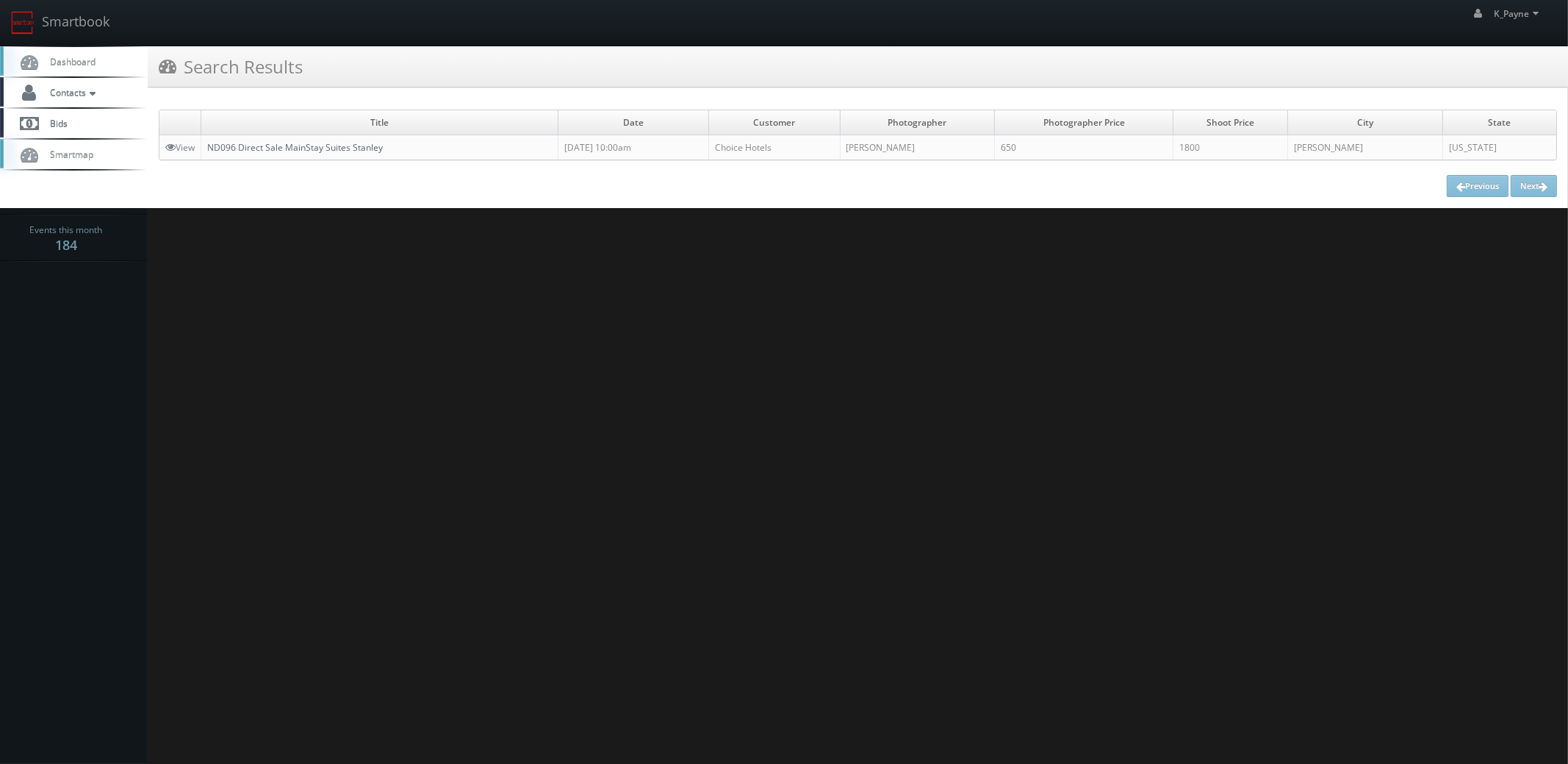
click at [289, 142] on link "ND096 Direct Sale MainStay Suites Stanley" at bounding box center [294, 147] width 175 height 13
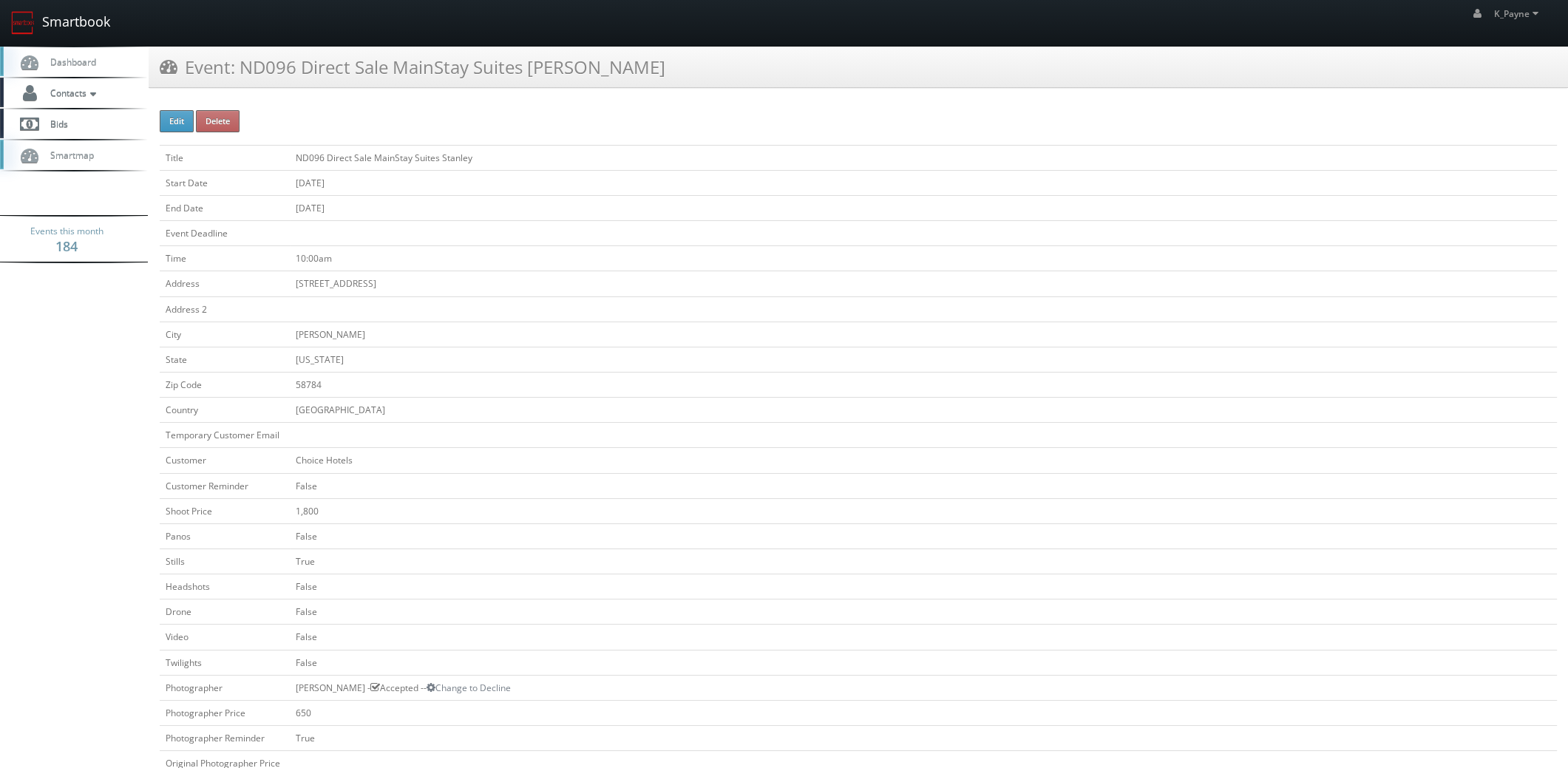
click at [67, 20] on link "Smartbook" at bounding box center [61, 23] width 121 height 46
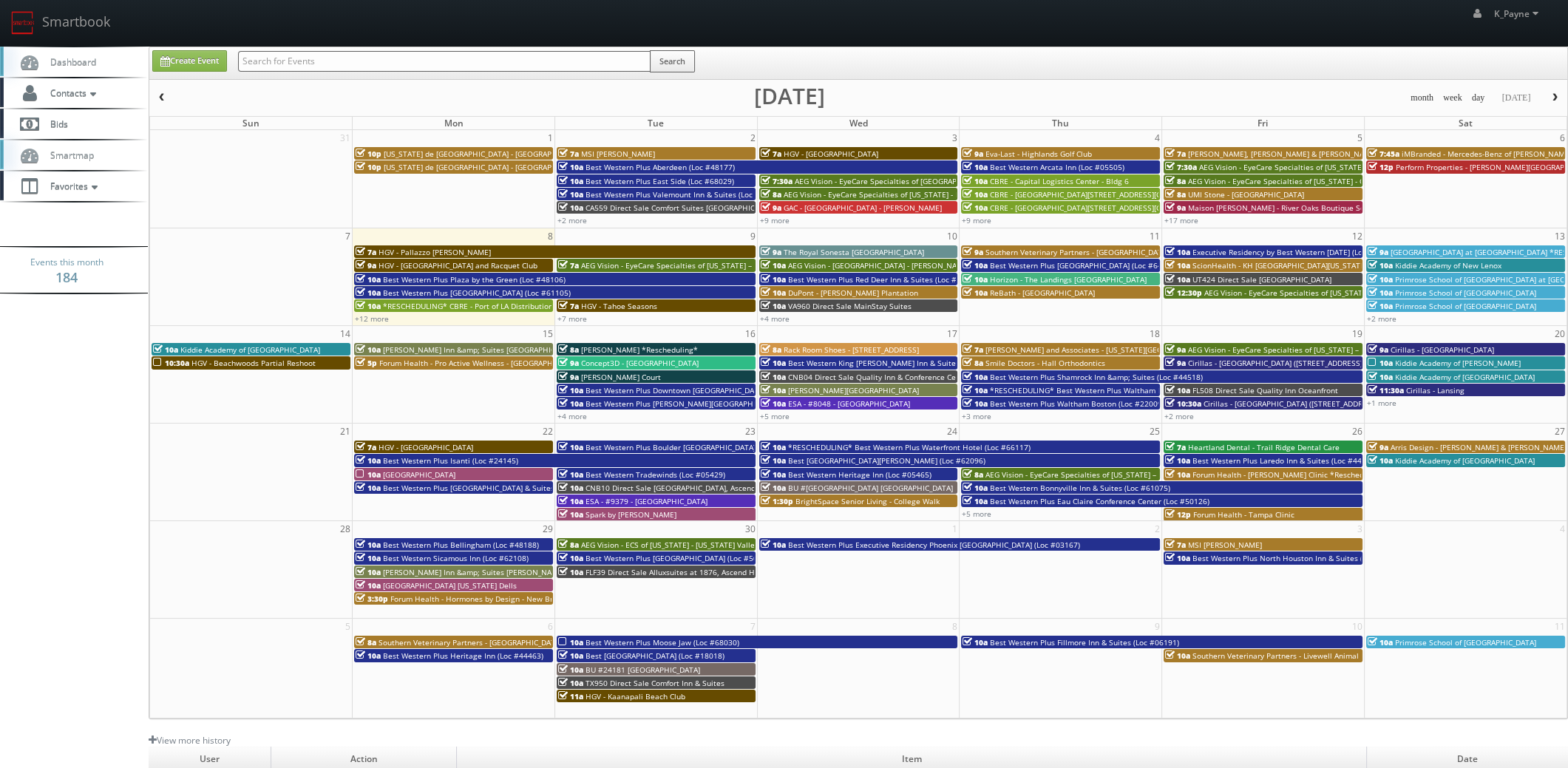
click at [287, 62] on input "text" at bounding box center [444, 61] width 413 height 20
type input "nh087"
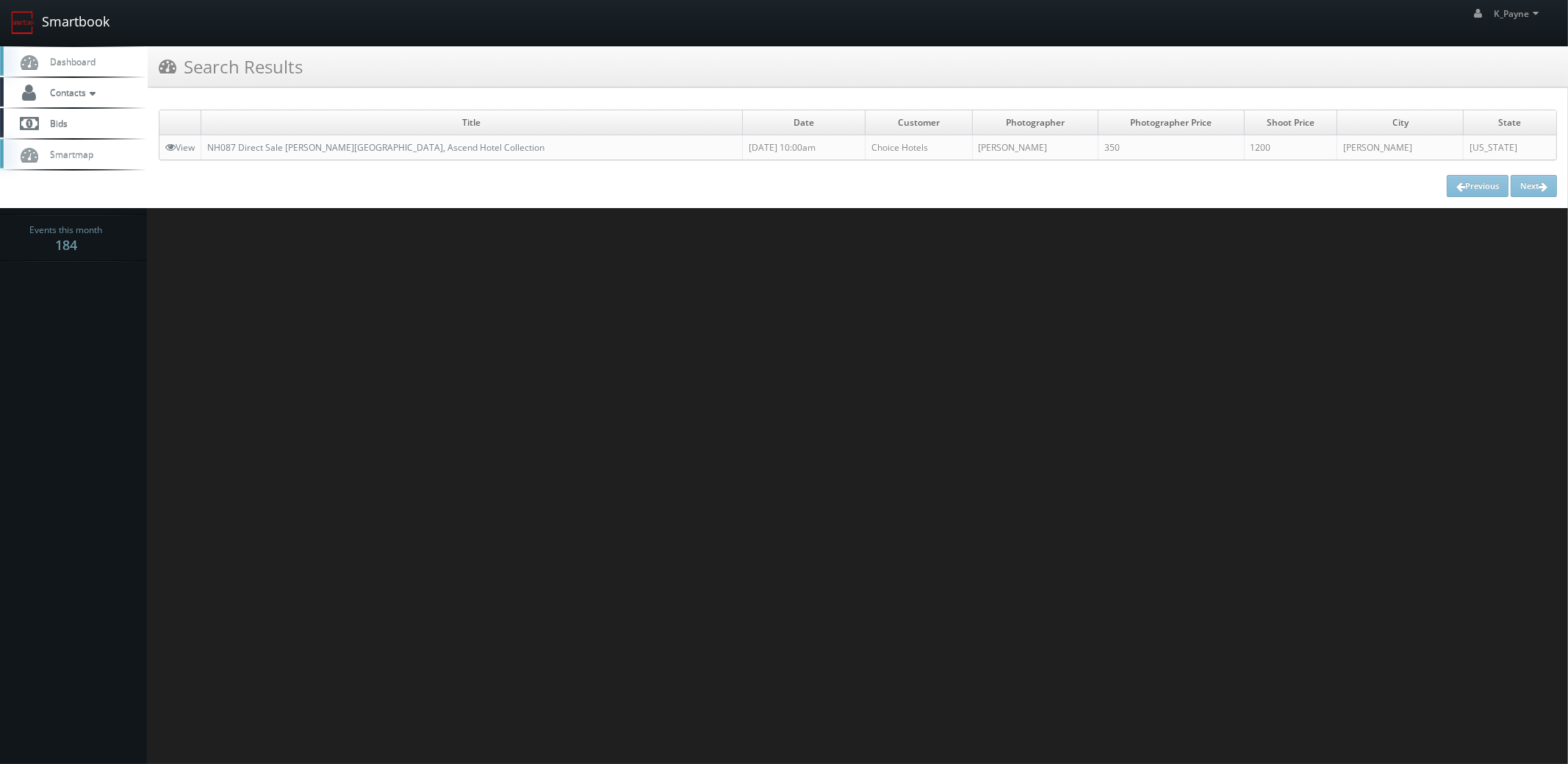
click at [59, 20] on link "Smartbook" at bounding box center [60, 23] width 120 height 46
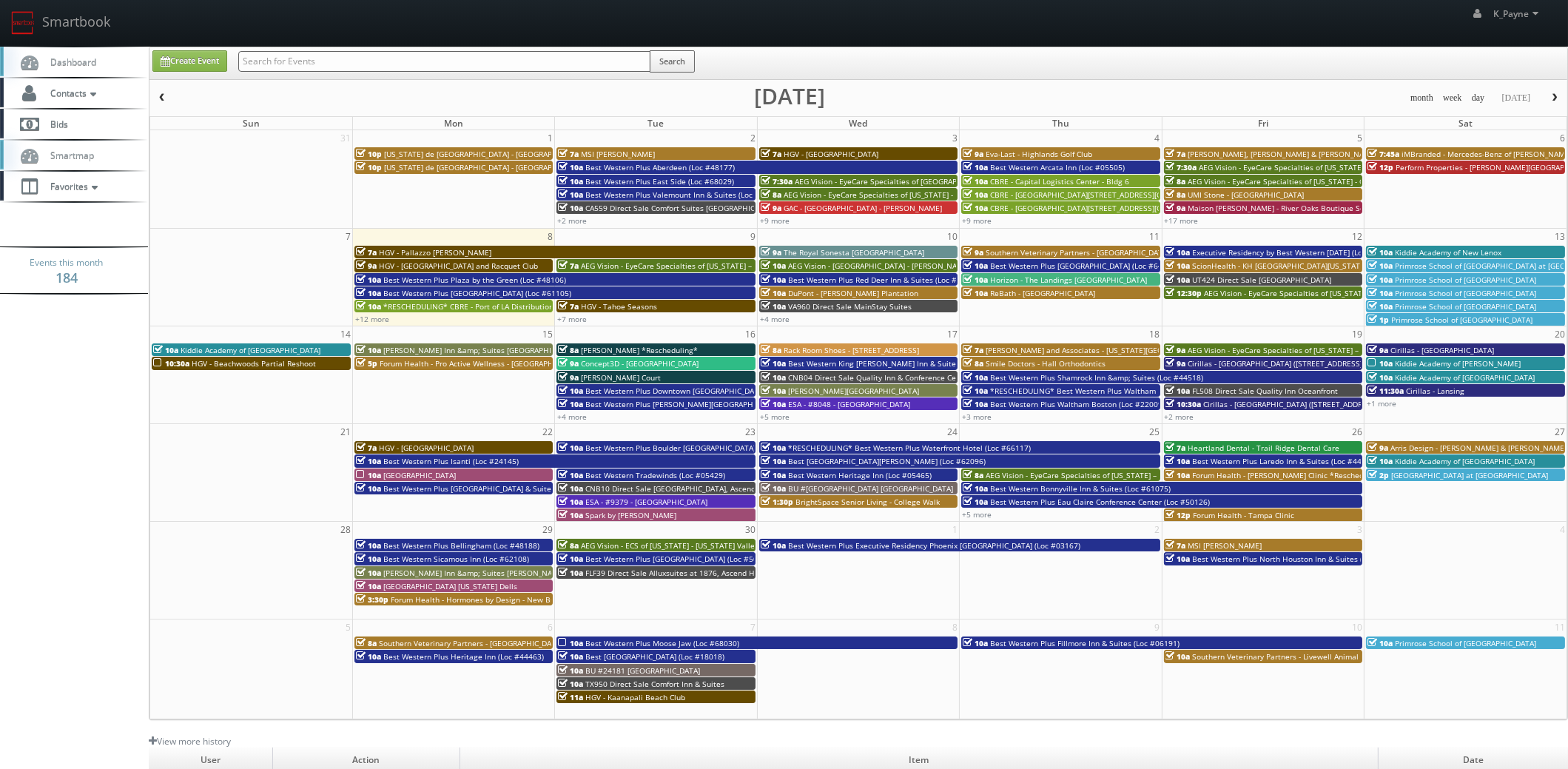
click at [277, 55] on input "text" at bounding box center [444, 61] width 412 height 20
type input "reva"
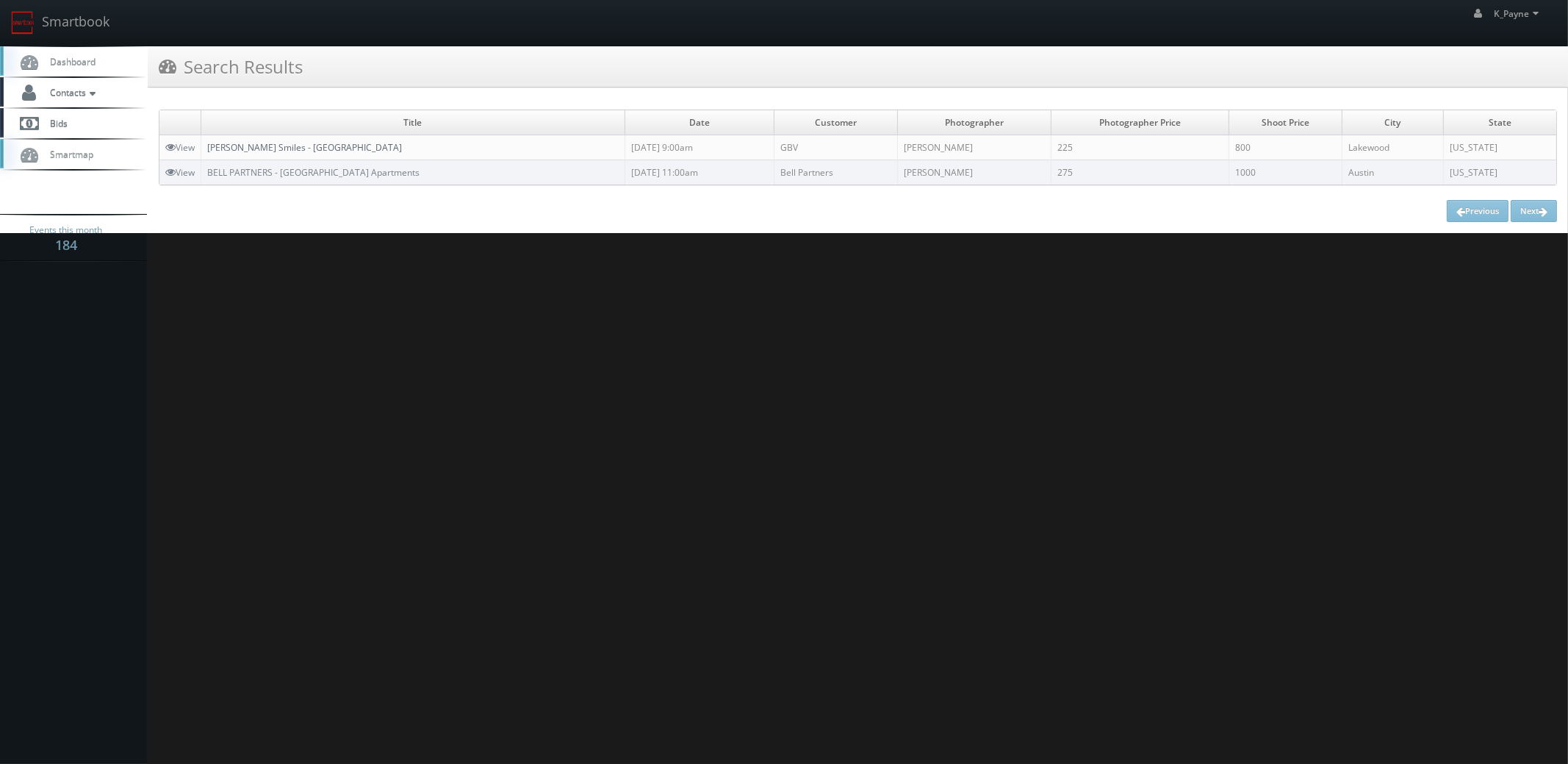
click at [281, 150] on link "[PERSON_NAME] Smiles - [GEOGRAPHIC_DATA]" at bounding box center [304, 147] width 195 height 13
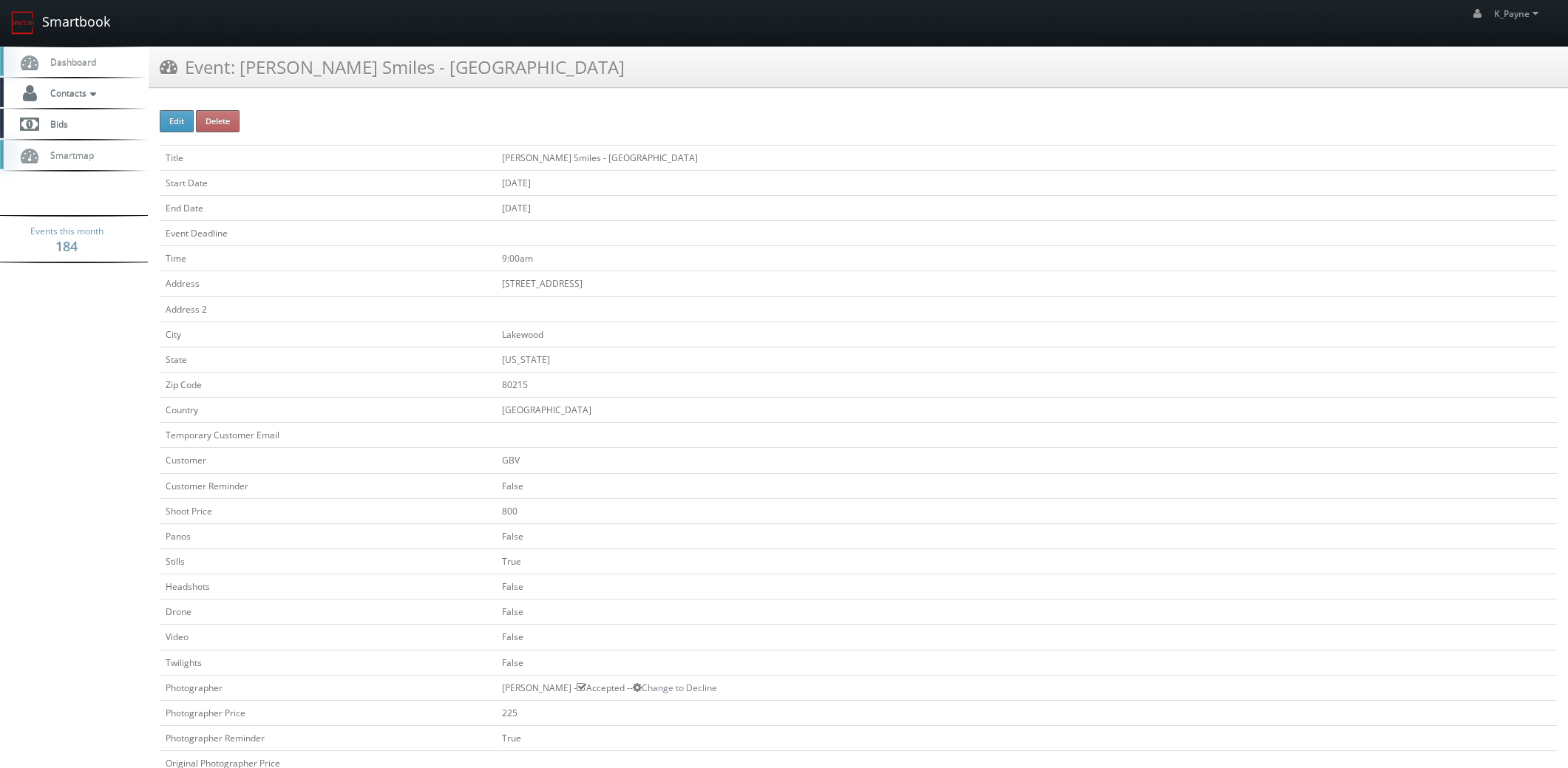
click at [66, 29] on link "Smartbook" at bounding box center [61, 23] width 121 height 46
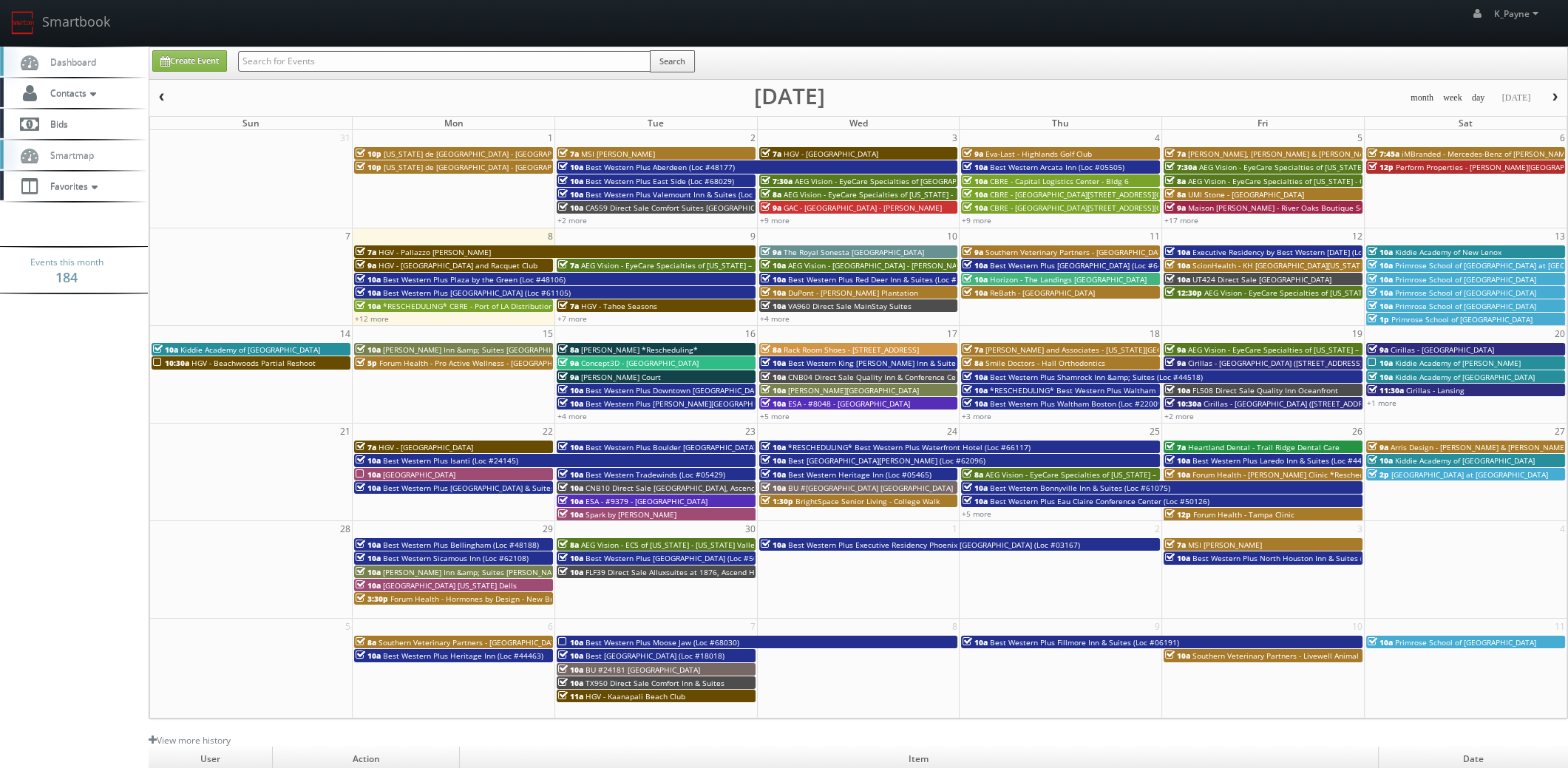
click at [348, 58] on input "text" at bounding box center [444, 61] width 413 height 20
paste input "Ingenuity Industrial Center"
type input "Ingenuity Industrial Center"
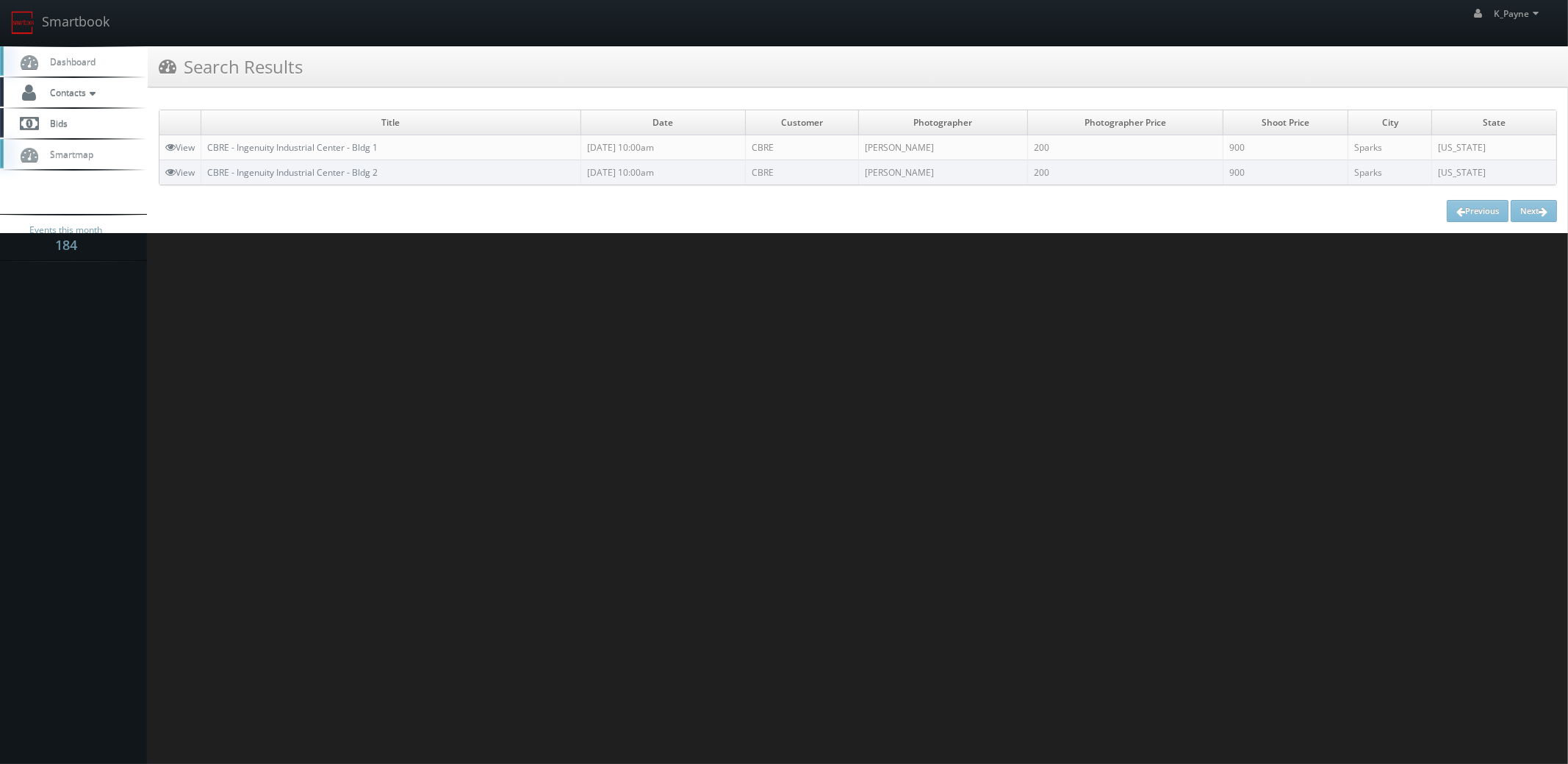
drag, startPoint x: 734, startPoint y: 492, endPoint x: 739, endPoint y: 486, distance: 7.8
click at [734, 492] on html "Smartbook Toggle Side Navigation Toggle Top Navigation K_Payne K_Payne Profile …" at bounding box center [784, 382] width 1568 height 764
click at [385, 217] on div "Previous Next" at bounding box center [858, 211] width 1398 height 22
click at [77, 14] on link "Smartbook" at bounding box center [60, 23] width 120 height 46
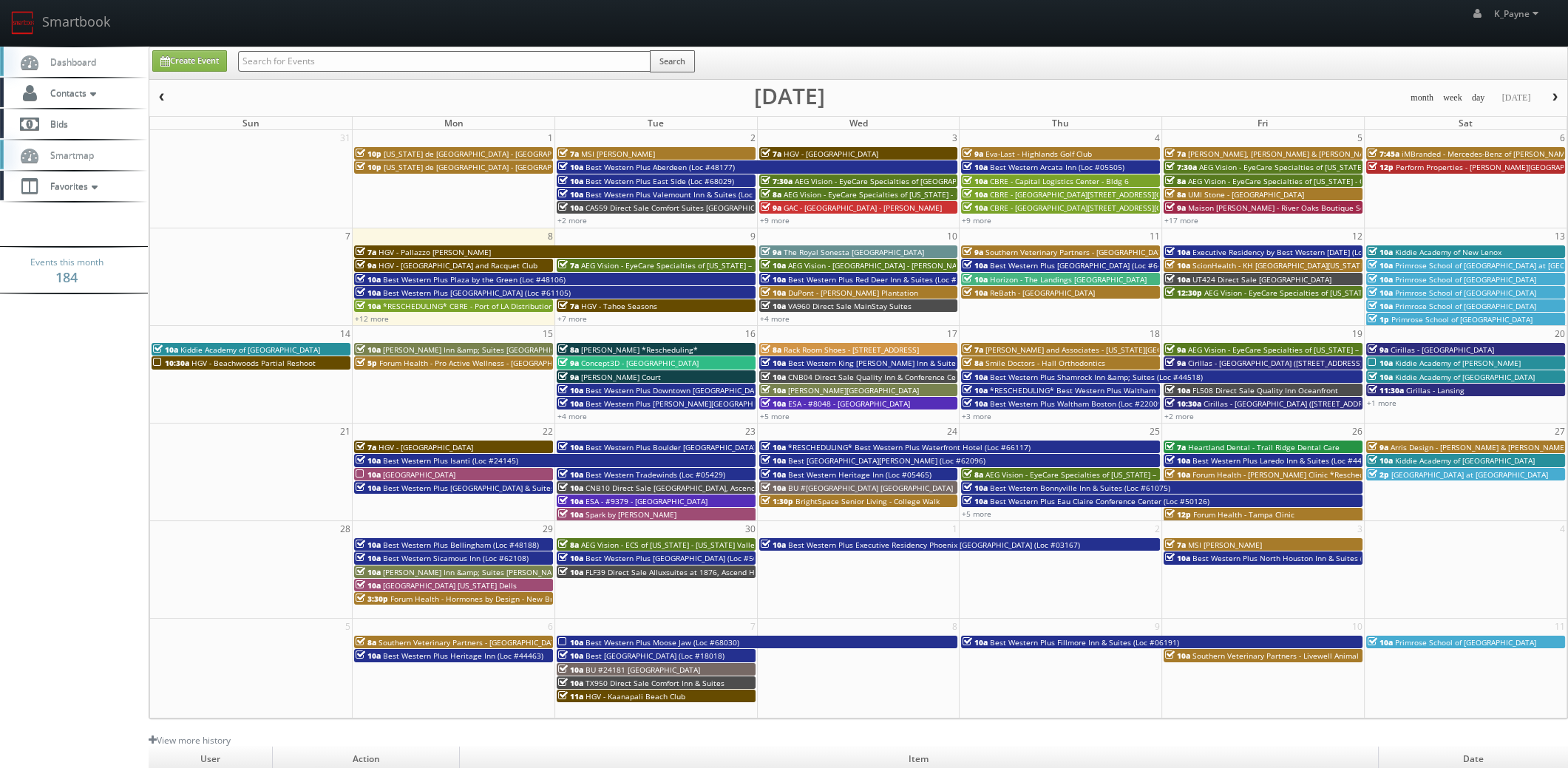
click at [297, 50] on div "Search" at bounding box center [466, 64] width 457 height 29
click at [301, 66] on input "text" at bounding box center [444, 61] width 413 height 20
type input "building 6"
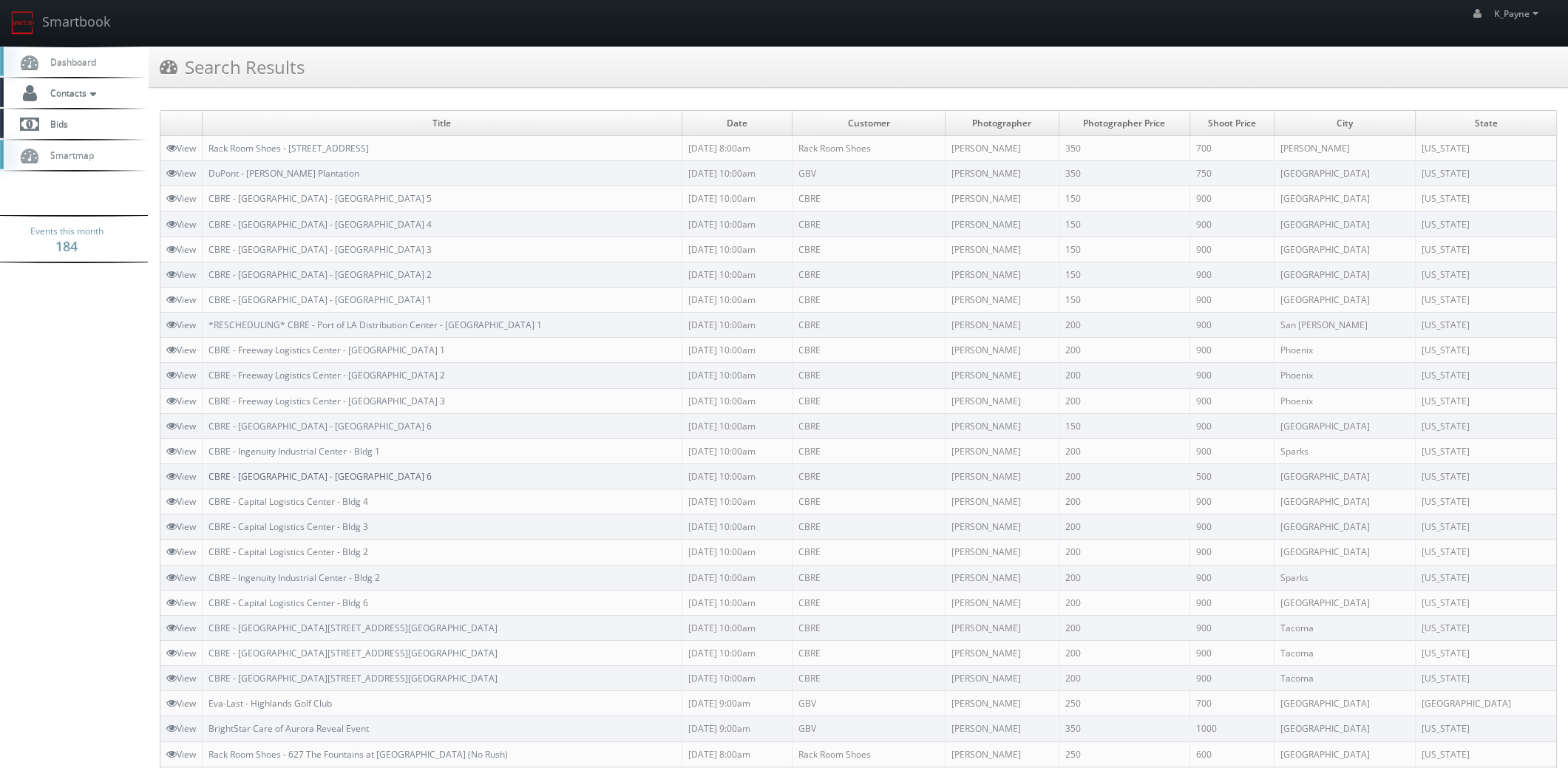
click at [310, 476] on link "CBRE - [GEOGRAPHIC_DATA] - [GEOGRAPHIC_DATA] 6" at bounding box center [320, 476] width 223 height 13
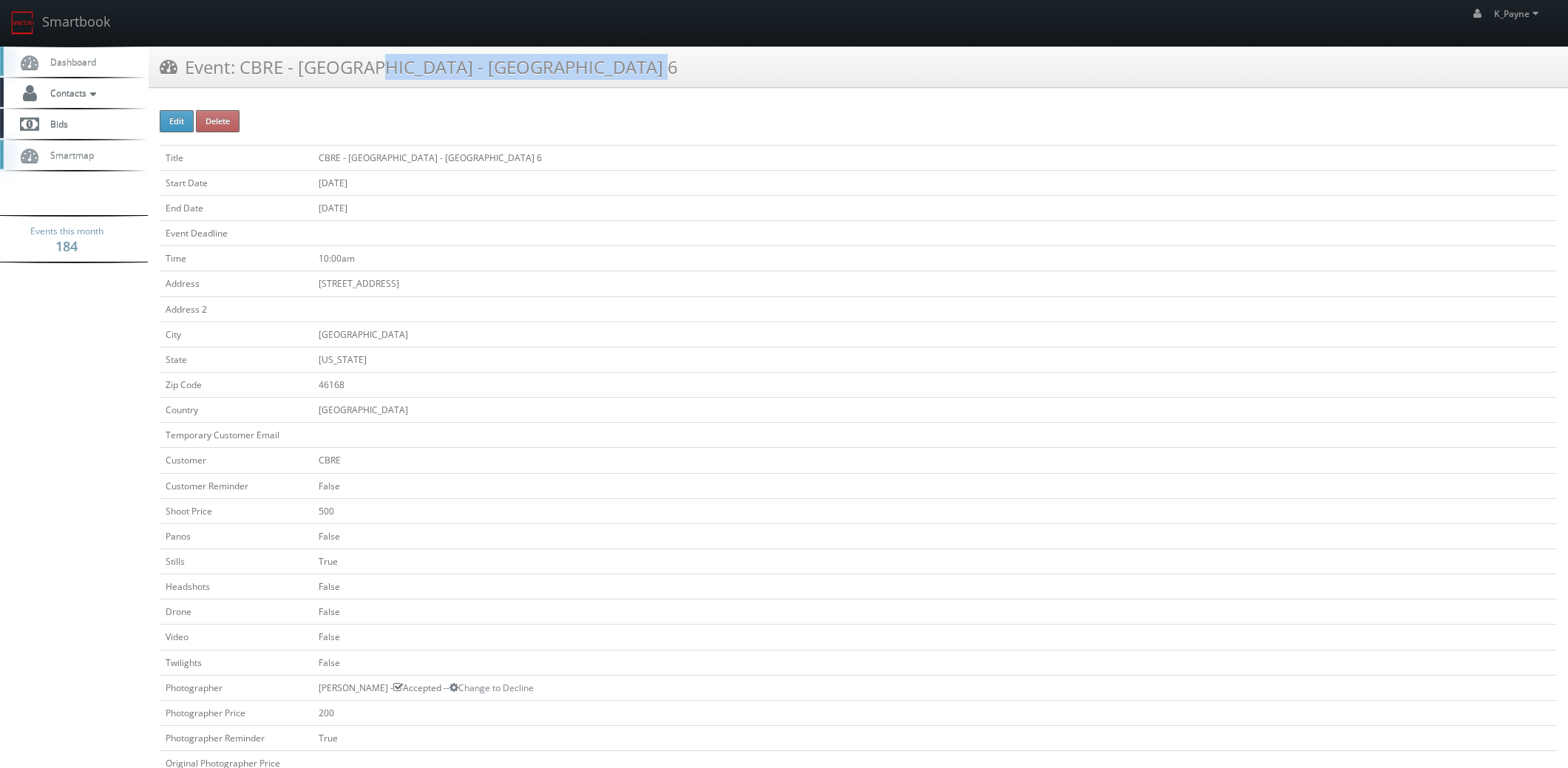
drag, startPoint x: 378, startPoint y: 87, endPoint x: 242, endPoint y: 73, distance: 136.7
click at [242, 73] on div "Event: CBRE - [GEOGRAPHIC_DATA] - [GEOGRAPHIC_DATA] 6" at bounding box center [858, 67] width 1420 height 42
copy h3 "CBRE - [GEOGRAPHIC_DATA] - [GEOGRAPHIC_DATA] 6"
click at [100, 89] on icon at bounding box center [93, 94] width 14 height 11
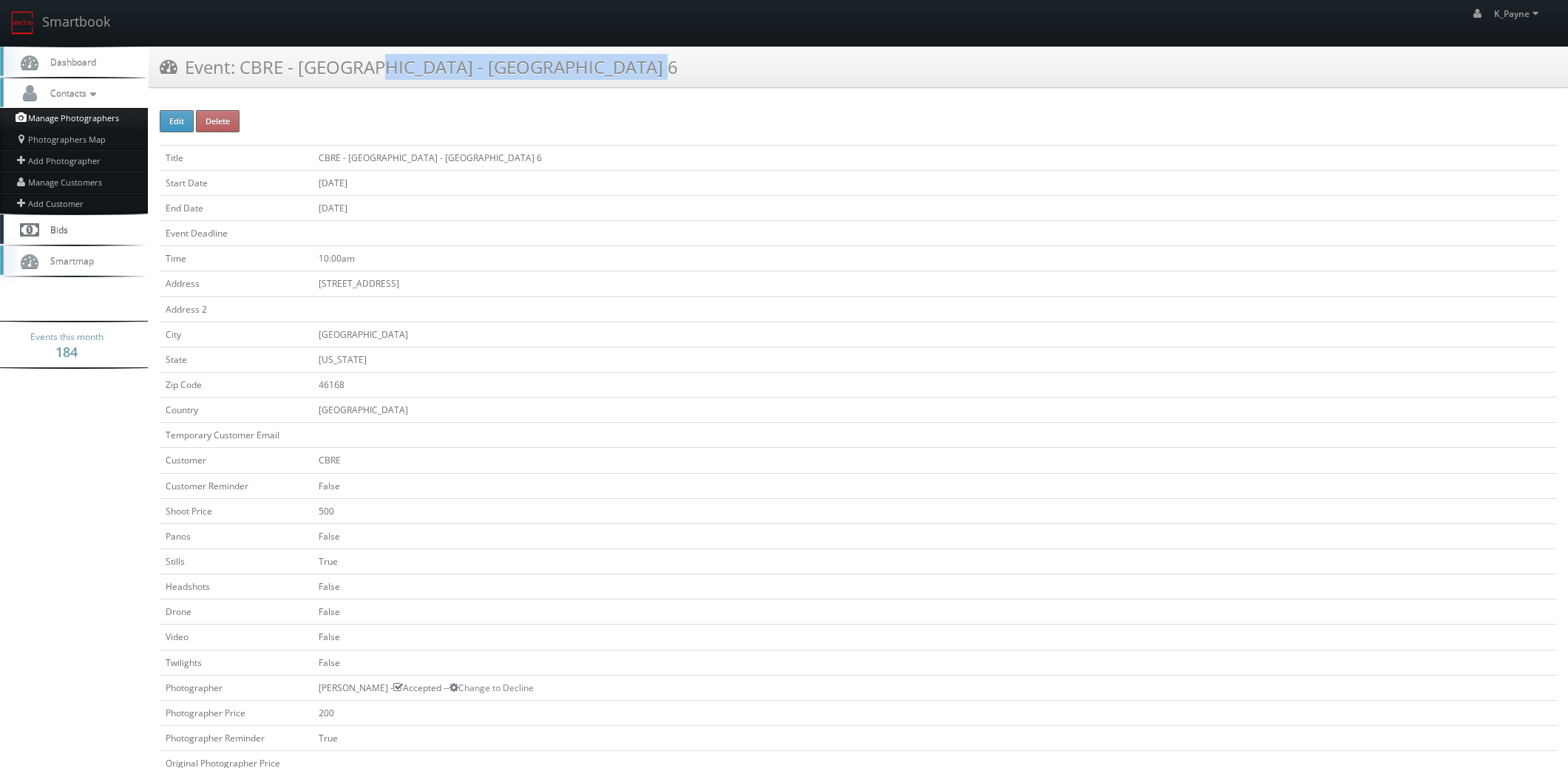
click at [84, 120] on link "Manage Photographers" at bounding box center [73, 118] width 148 height 20
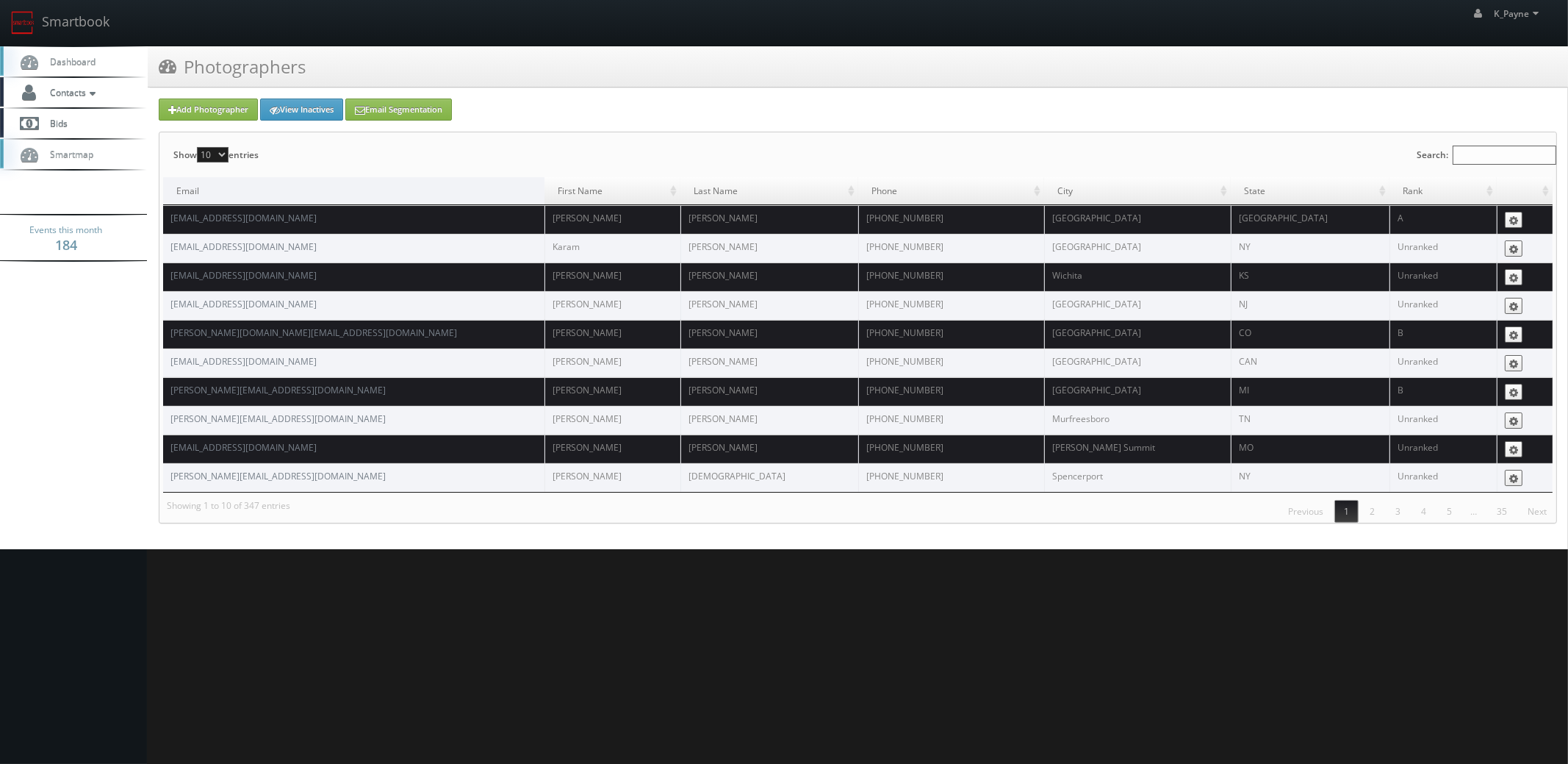
click at [1487, 154] on input "Search:" at bounding box center [1504, 154] width 104 height 19
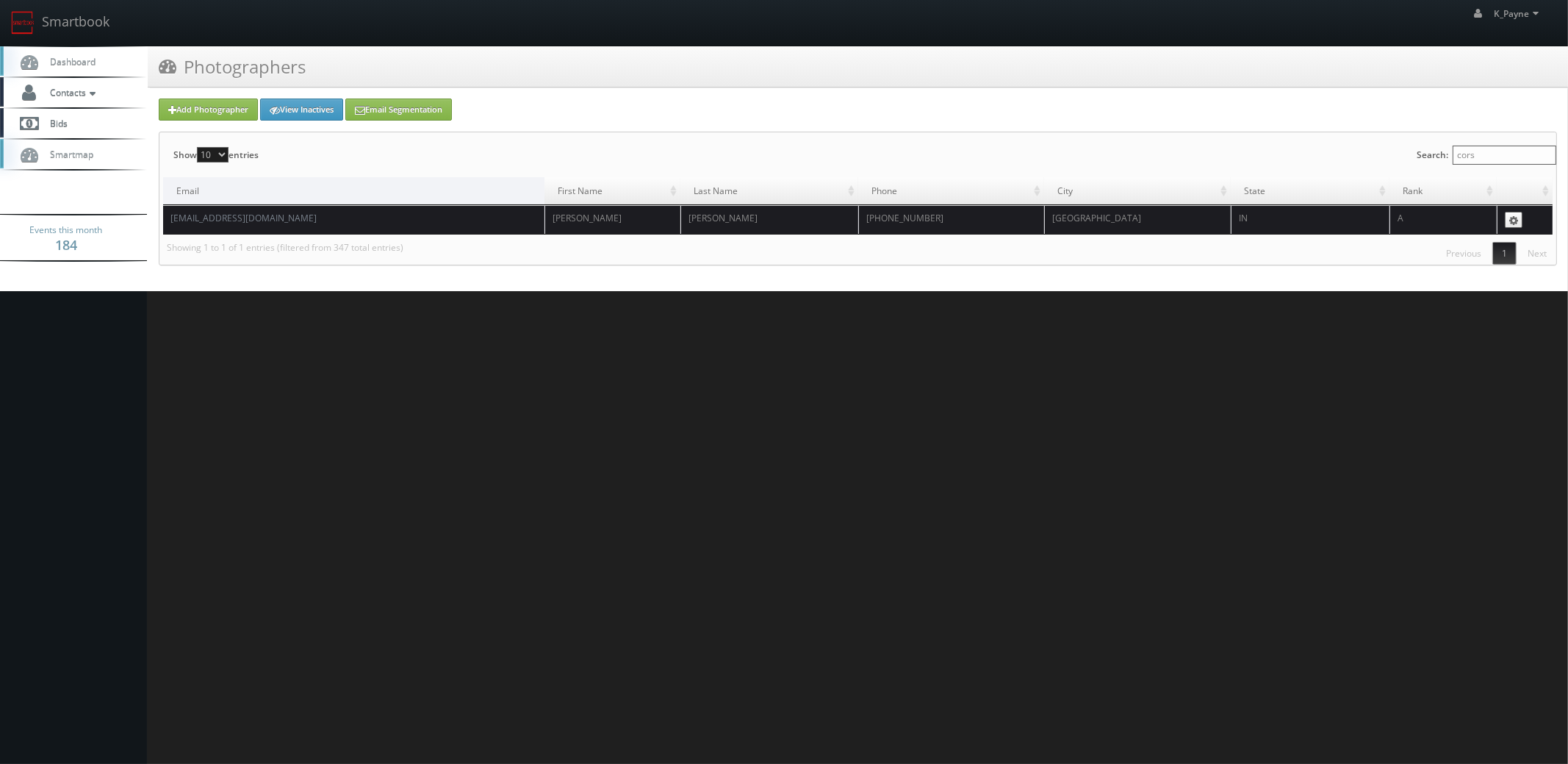
type input "cors"
drag, startPoint x: 305, startPoint y: 220, endPoint x: 169, endPoint y: 220, distance: 136.0
click at [169, 220] on td "[EMAIL_ADDRESS][DOMAIN_NAME]" at bounding box center [354, 219] width 381 height 29
copy link "[EMAIL_ADDRESS][DOMAIN_NAME]"
click at [13, 4] on link "Smartbook" at bounding box center [60, 23] width 120 height 46
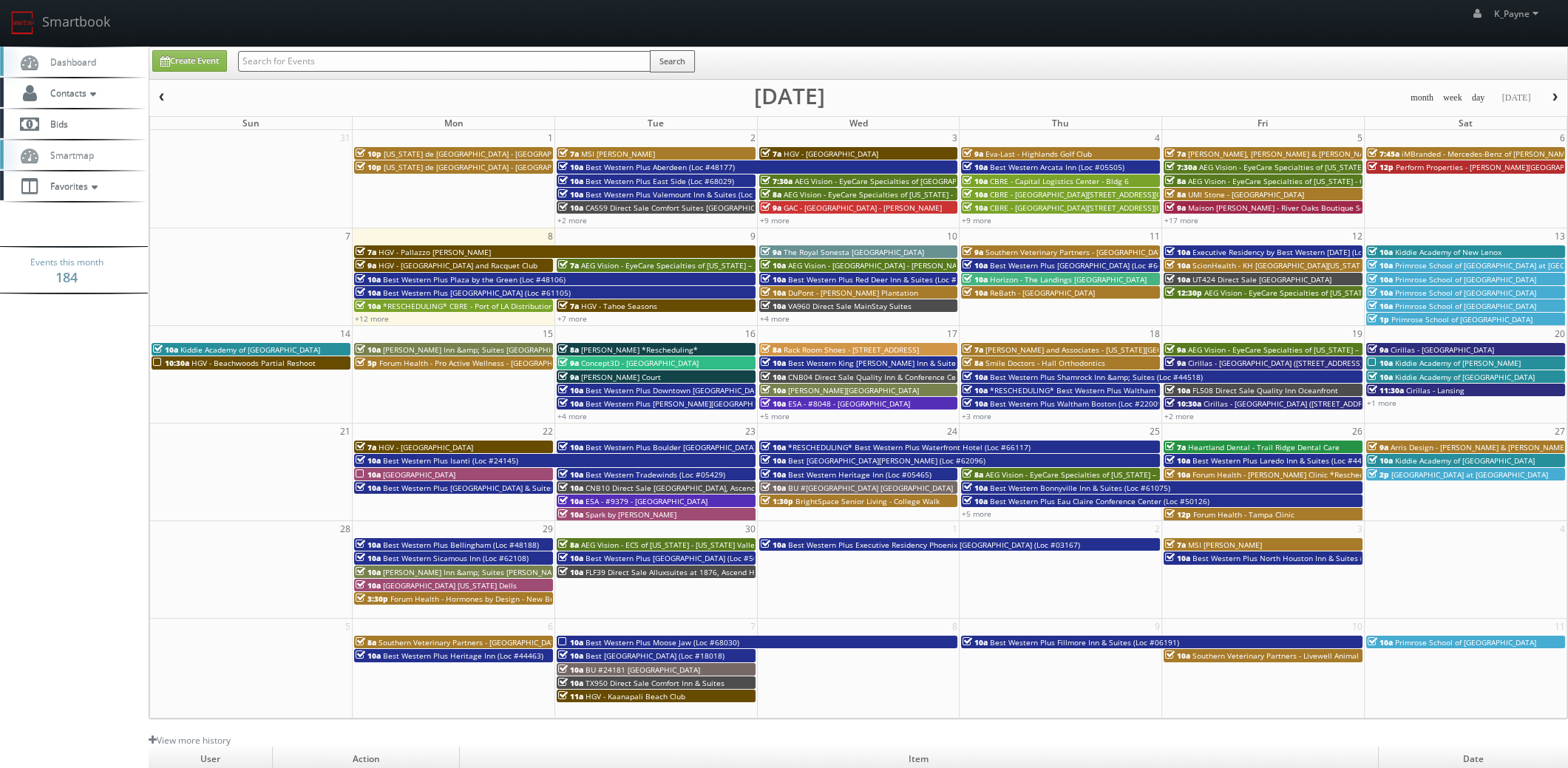
click at [313, 64] on input "text" at bounding box center [444, 61] width 413 height 20
type input "building 6"
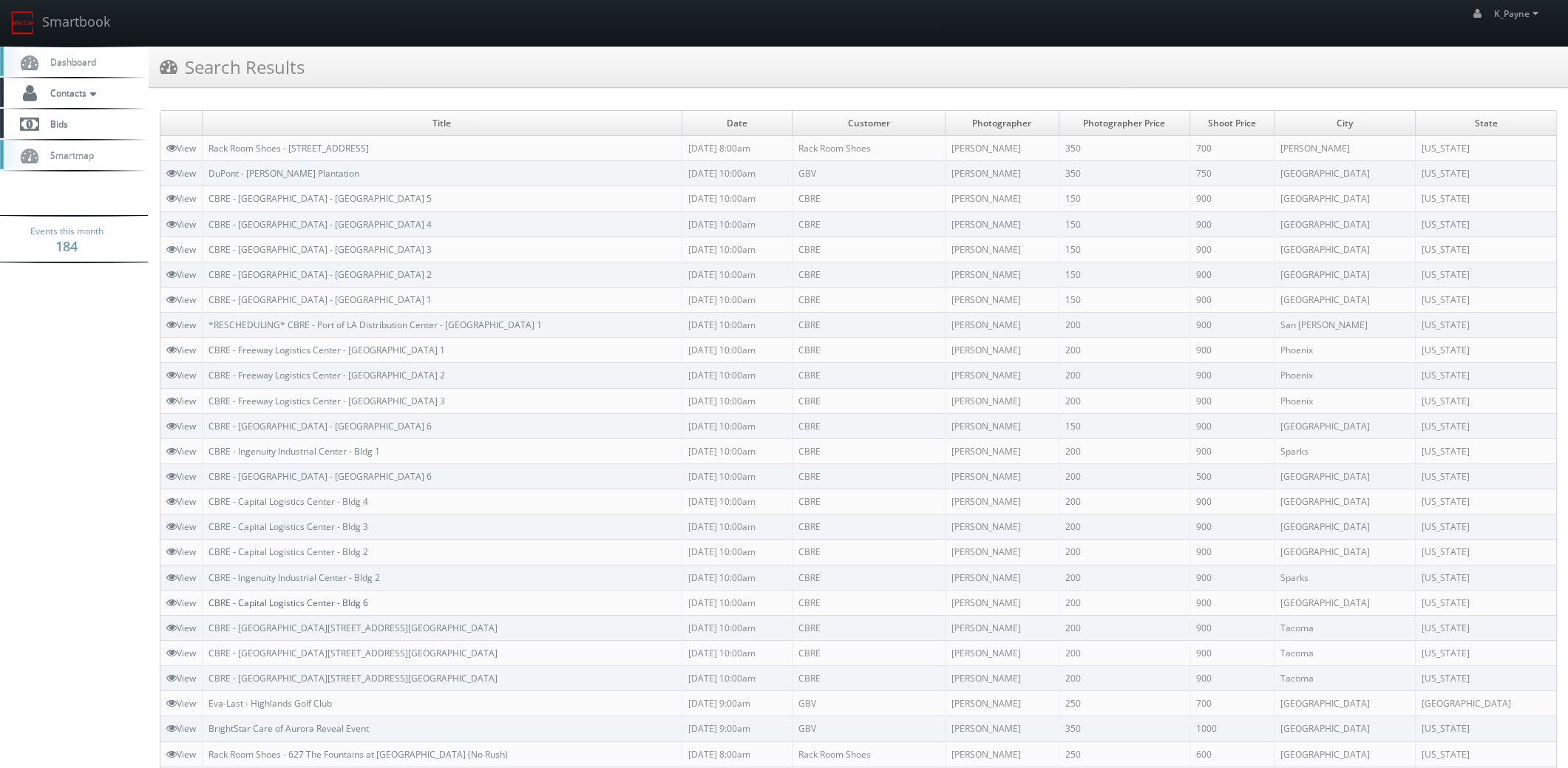
click at [363, 602] on link "CBRE - Capital Logistics Center - Bldg 6" at bounding box center [288, 602] width 160 height 13
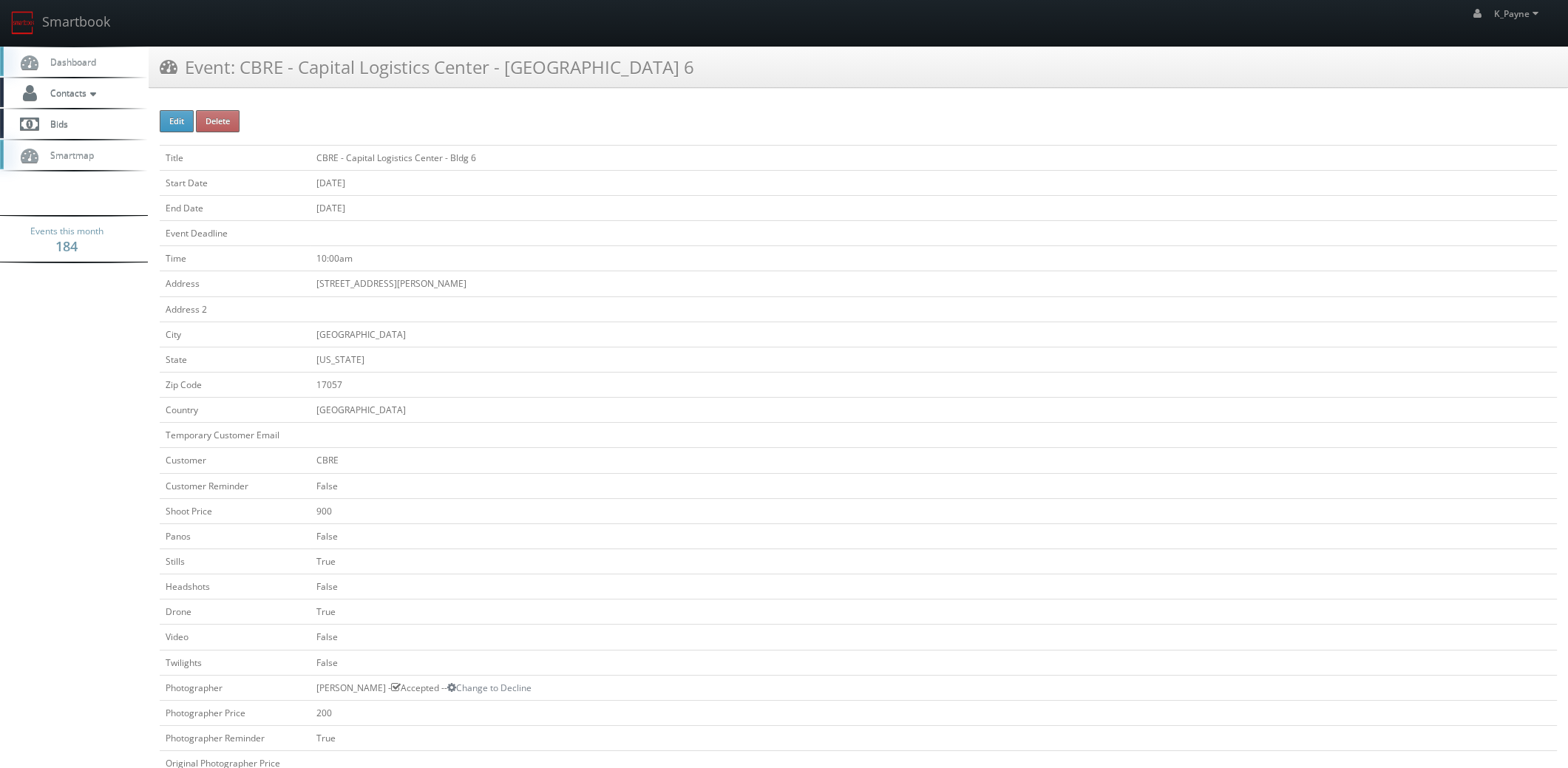
drag, startPoint x: 599, startPoint y: 72, endPoint x: 238, endPoint y: 81, distance: 361.1
click at [238, 81] on div "Event: CBRE - Capital Logistics Center - Bldg 6" at bounding box center [858, 67] width 1420 height 42
copy h3 "CBRE - Capital Logistics Center - Bldg 6"
click at [673, 428] on td at bounding box center [934, 435] width 1246 height 25
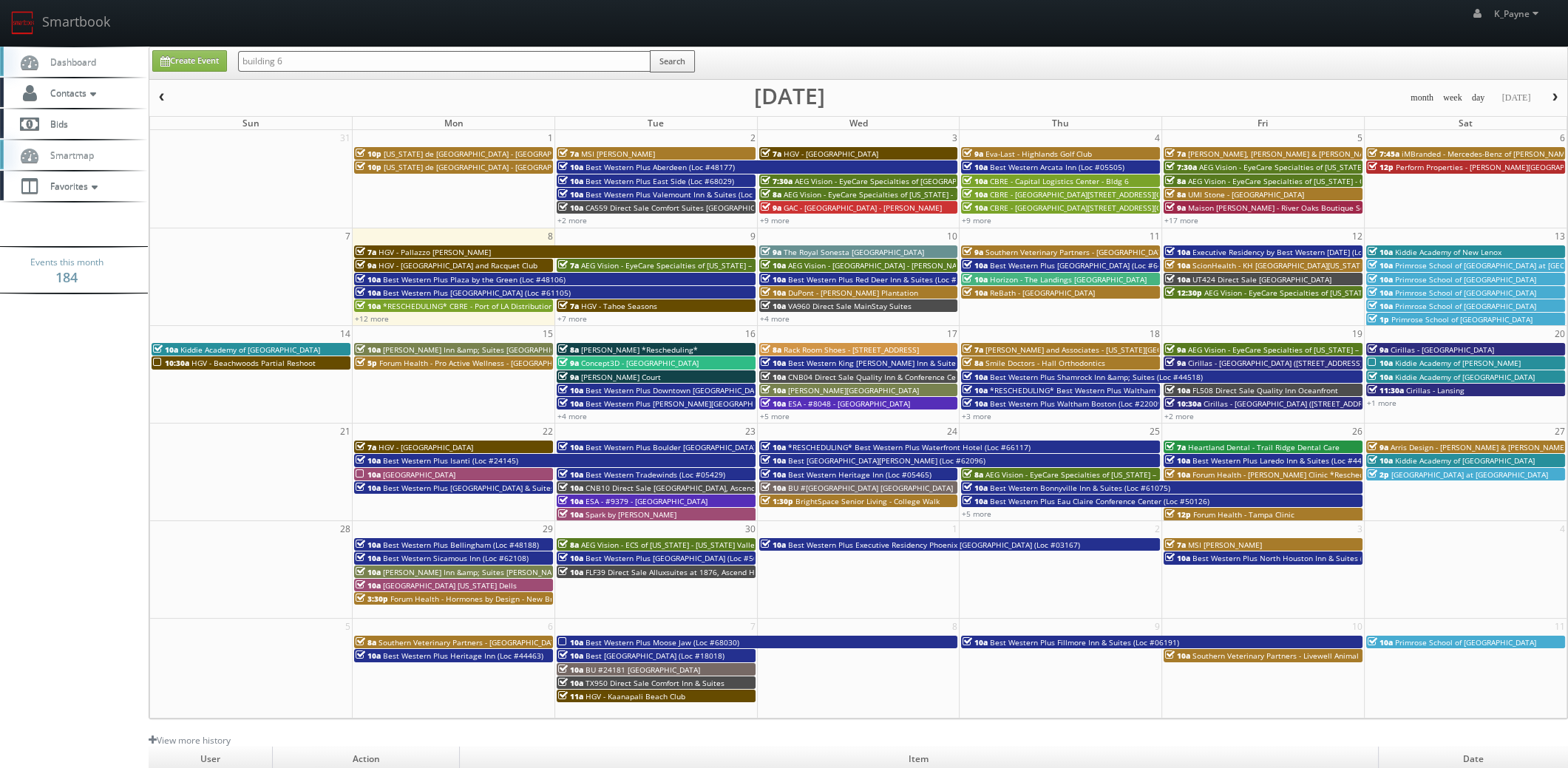
click at [312, 56] on input "building 6" at bounding box center [444, 61] width 413 height 20
type input "8a"
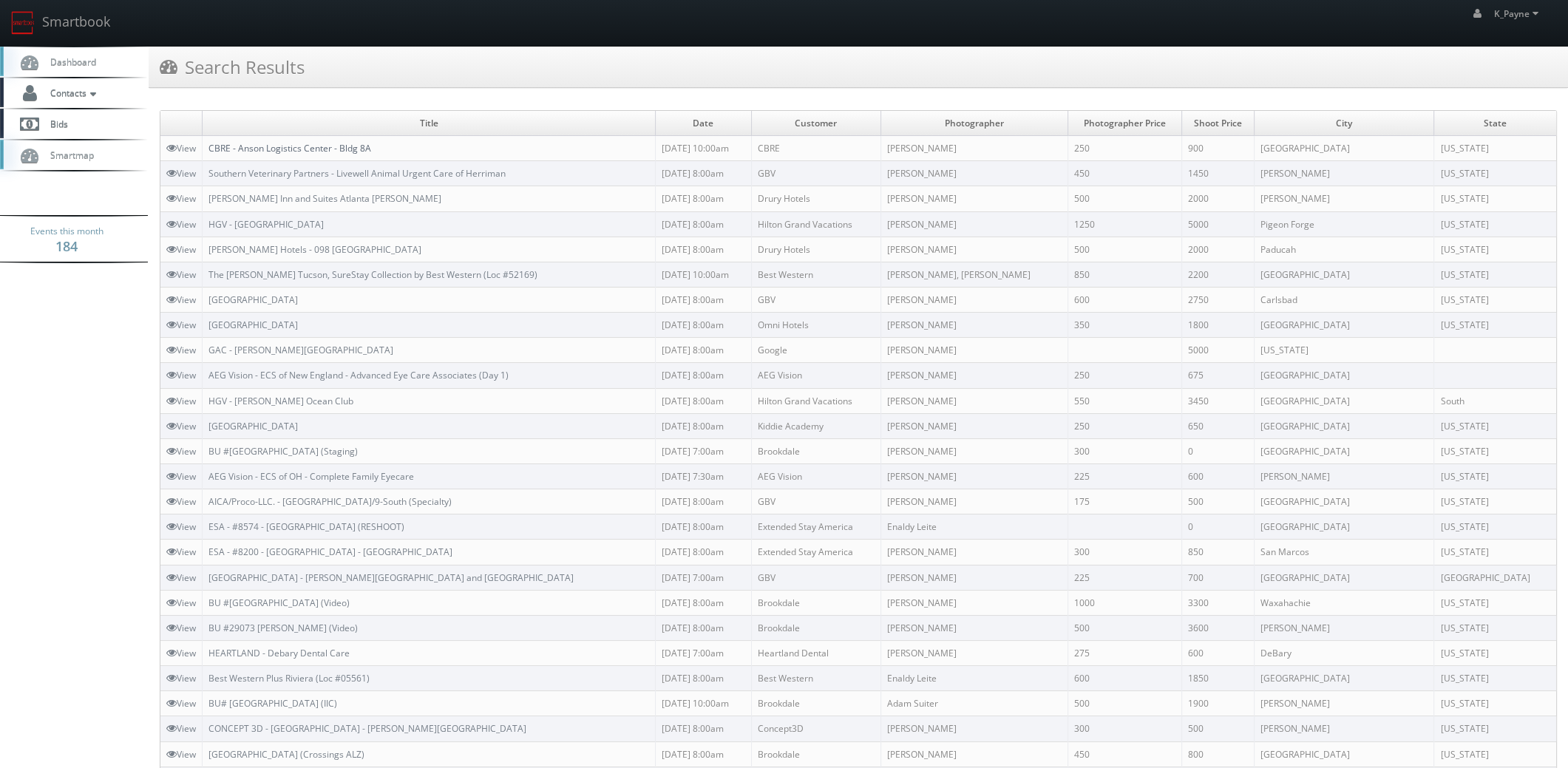
click at [301, 143] on link "CBRE - Anson Logistics Center - Bldg 8A" at bounding box center [289, 148] width 163 height 13
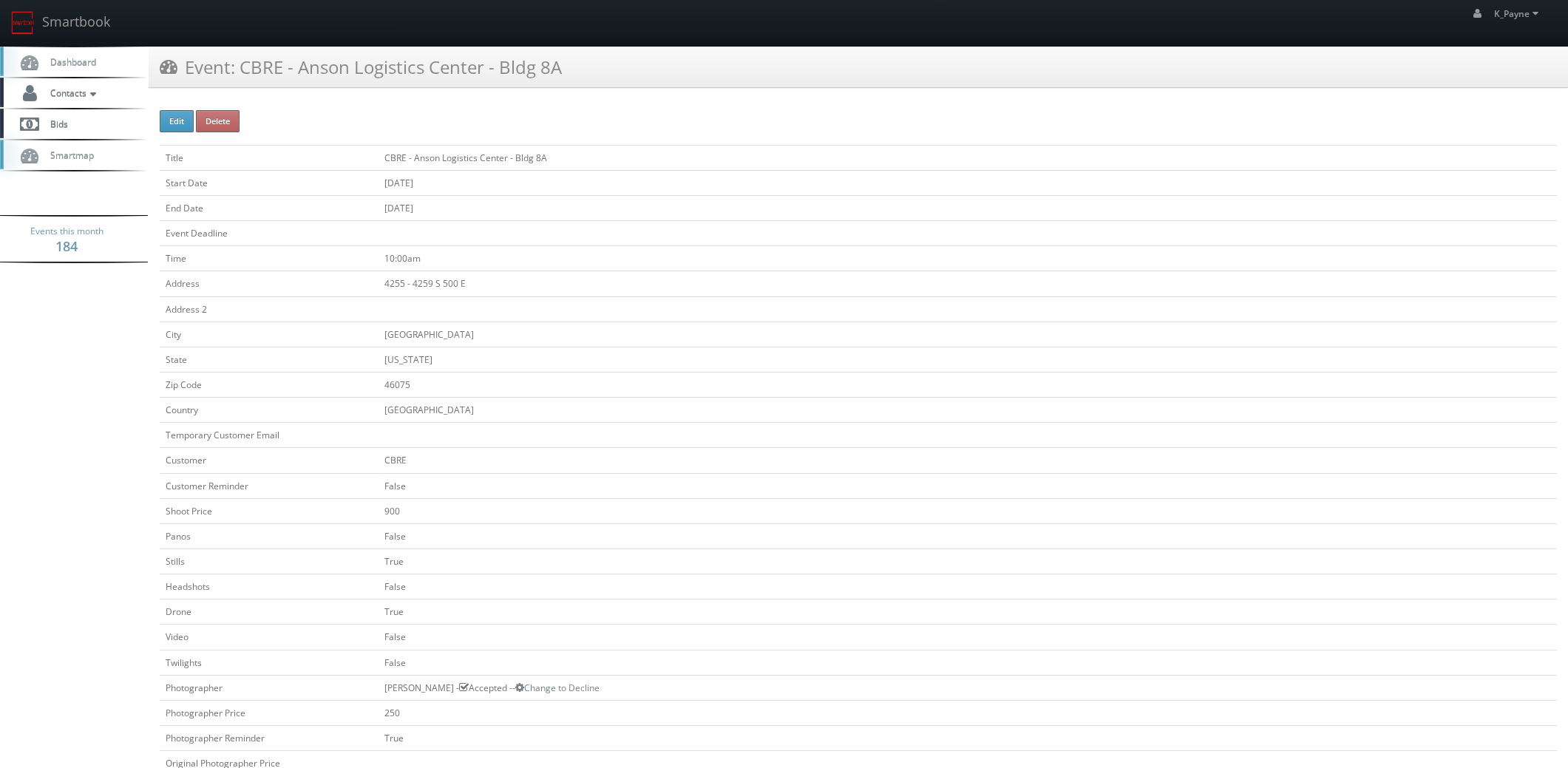
drag, startPoint x: 584, startPoint y: 64, endPoint x: 240, endPoint y: 82, distance: 344.5
click at [240, 82] on div "Event: CBRE - Anson Logistics Center - Bldg 8A" at bounding box center [858, 67] width 1420 height 42
click at [74, 18] on link "Smartbook" at bounding box center [61, 23] width 121 height 46
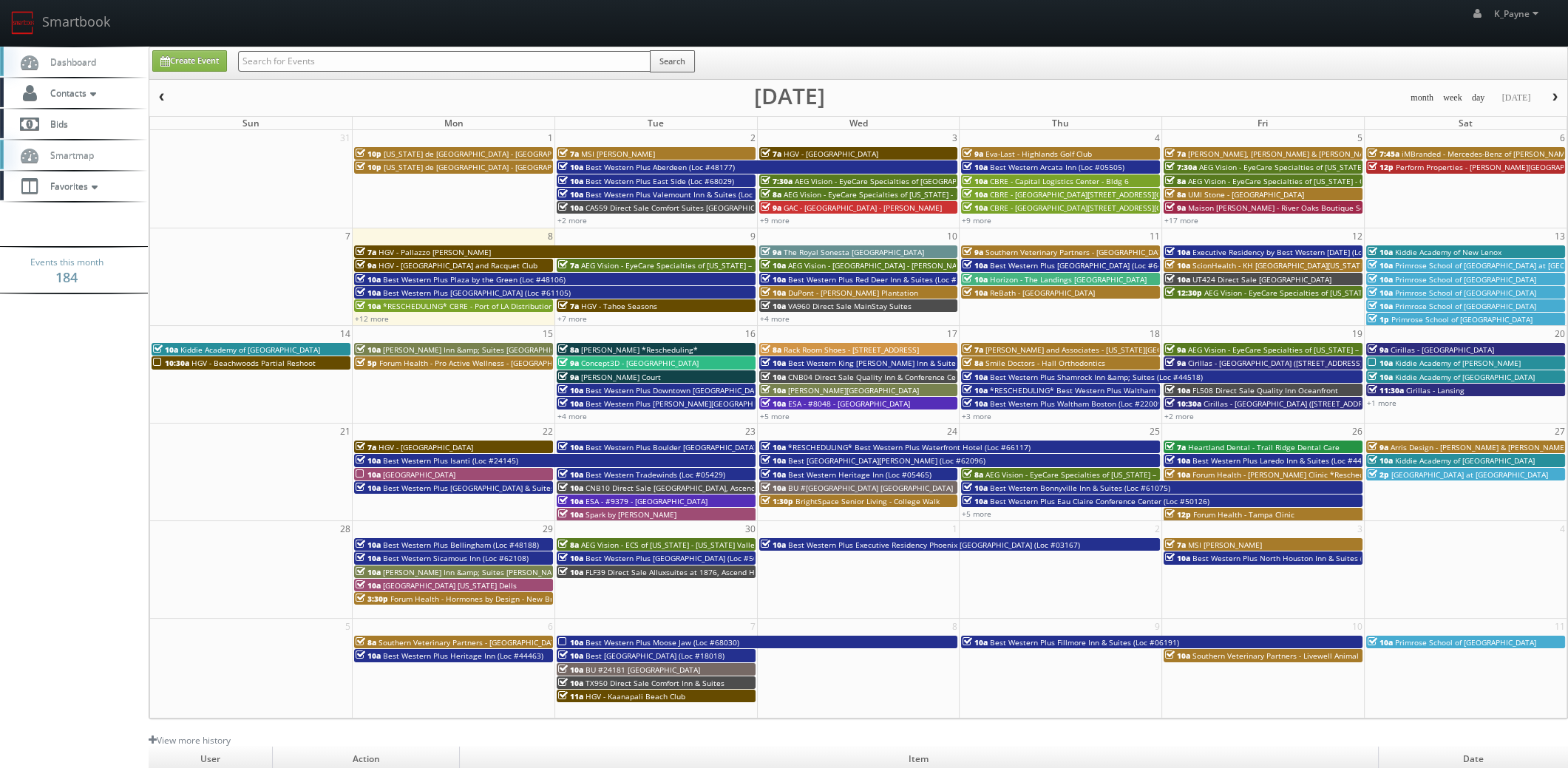
click at [326, 64] on input "text" at bounding box center [444, 61] width 413 height 20
type input "capital"
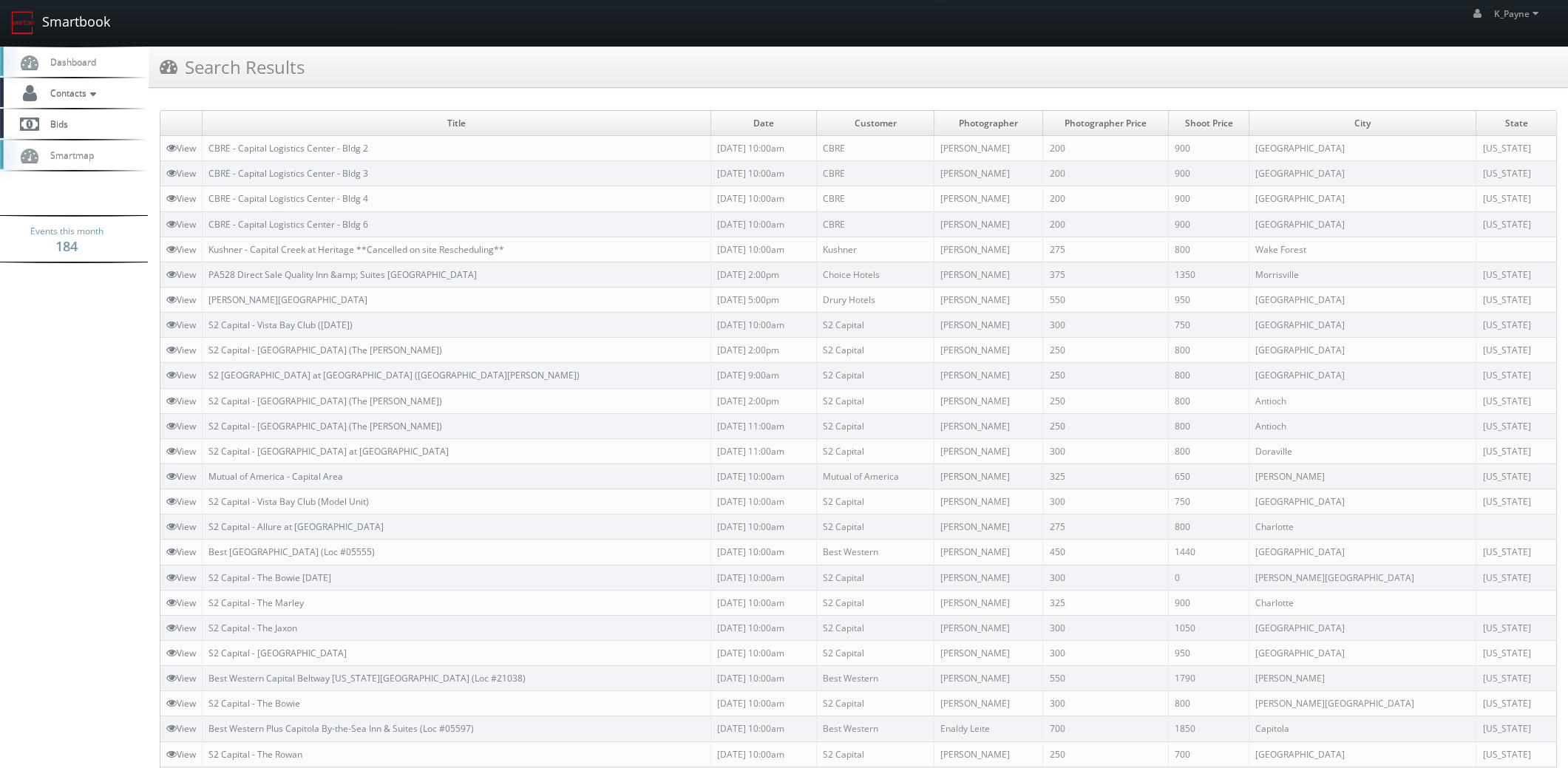
click at [53, 20] on link "Smartbook" at bounding box center [61, 23] width 121 height 46
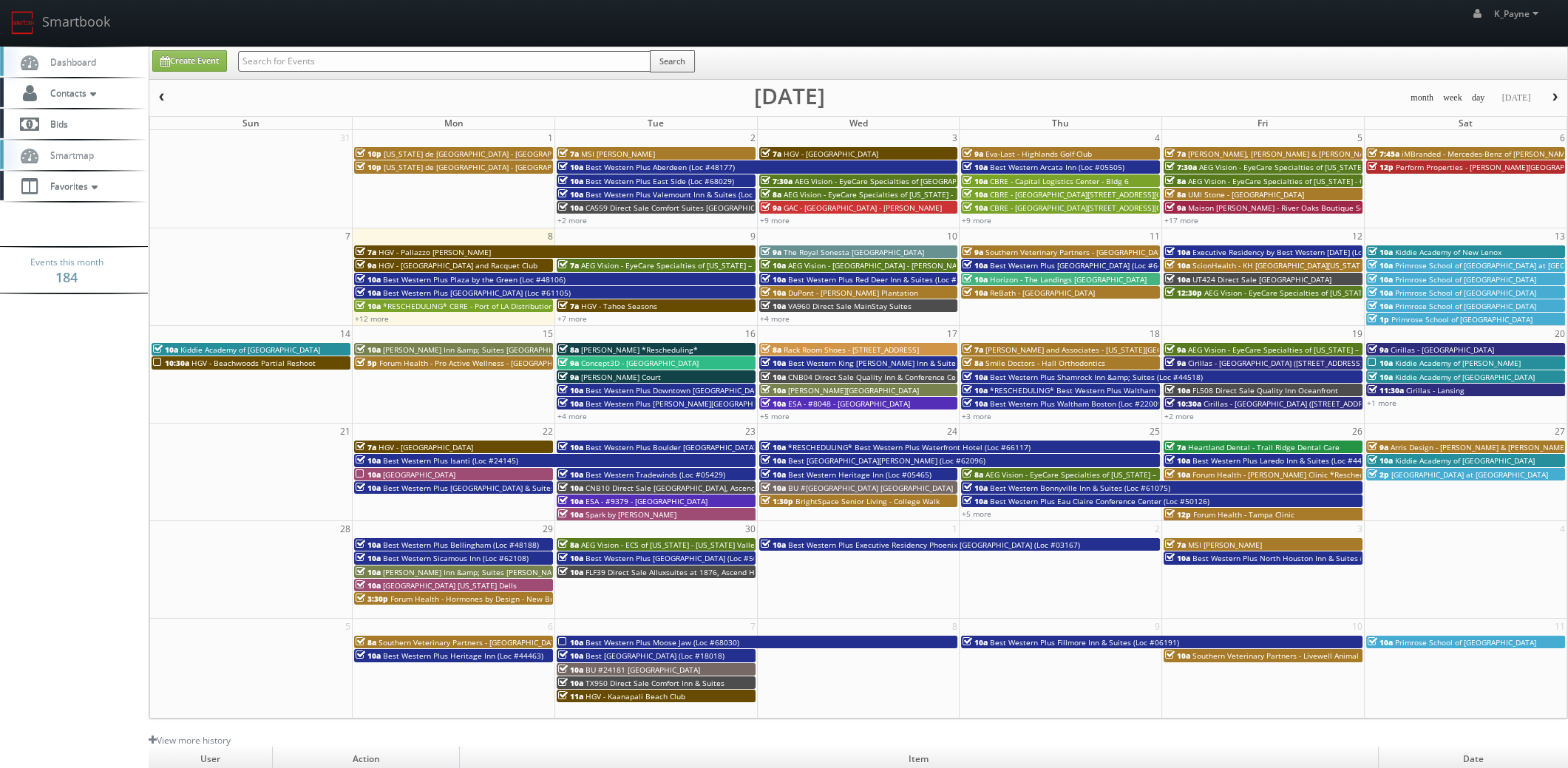
click at [330, 70] on input "text" at bounding box center [444, 61] width 413 height 20
type input "ingenuity"
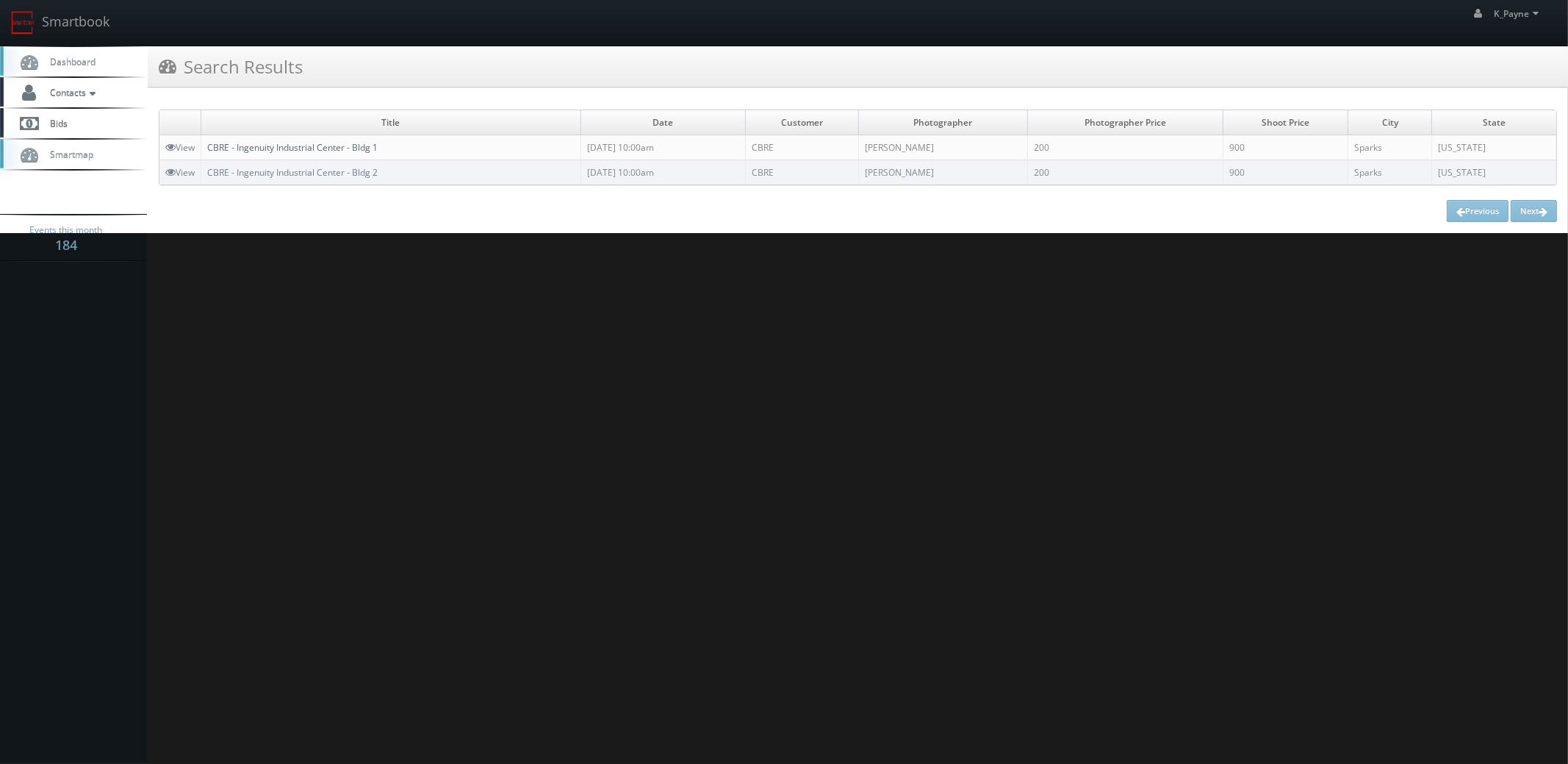
click at [362, 145] on link "CBRE - Ingenuity Industrial Center - Bldg 1" at bounding box center [292, 147] width 171 height 13
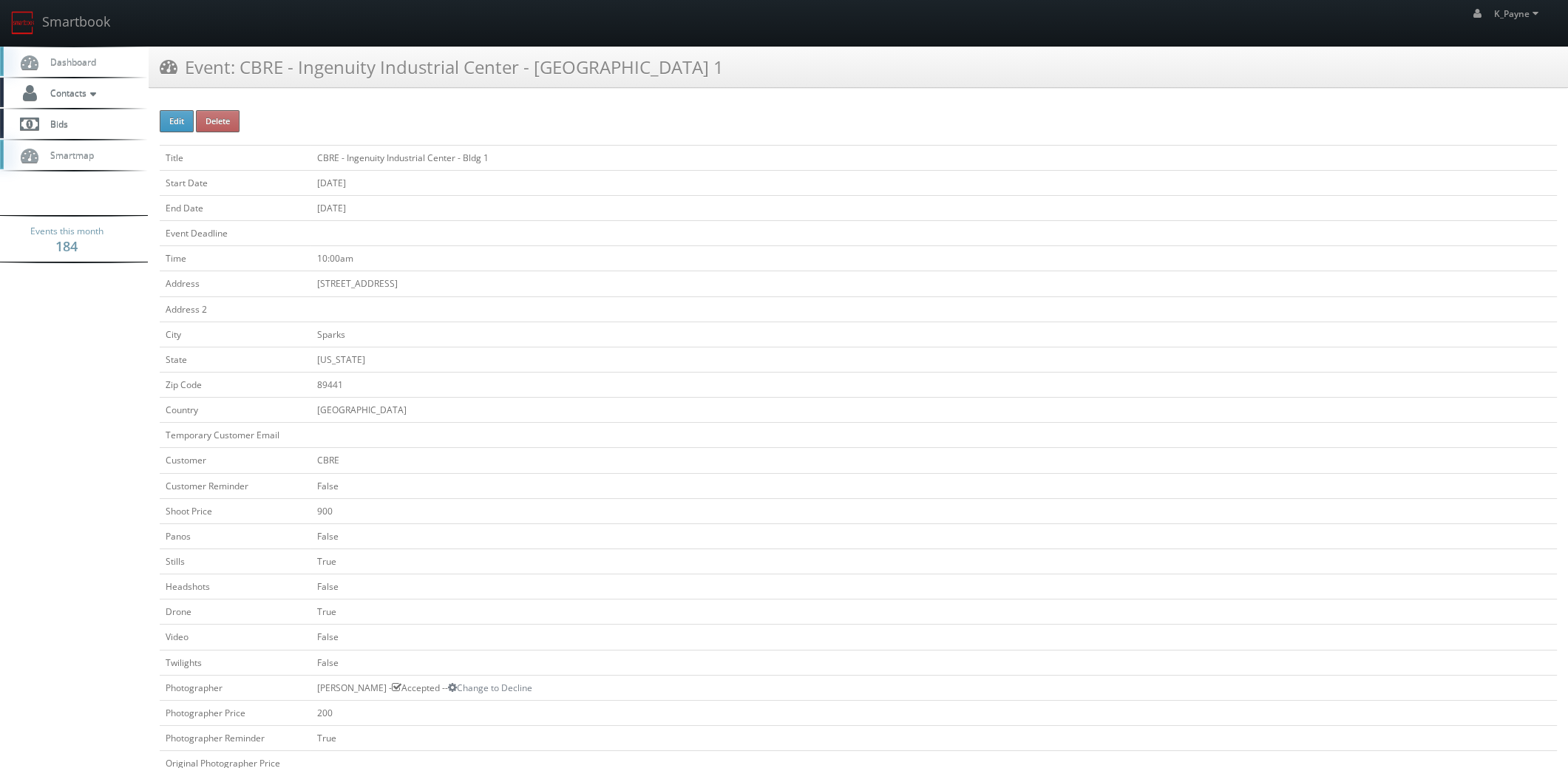
drag, startPoint x: 628, startPoint y: 62, endPoint x: 240, endPoint y: 80, distance: 388.4
click at [240, 80] on div "Event: CBRE - Ingenuity Industrial Center - Bldg 1" at bounding box center [858, 67] width 1420 height 42
copy h3 "CBRE - Ingenuity Industrial Center - Bldg 1"
click at [92, 26] on link "Smartbook" at bounding box center [61, 23] width 121 height 46
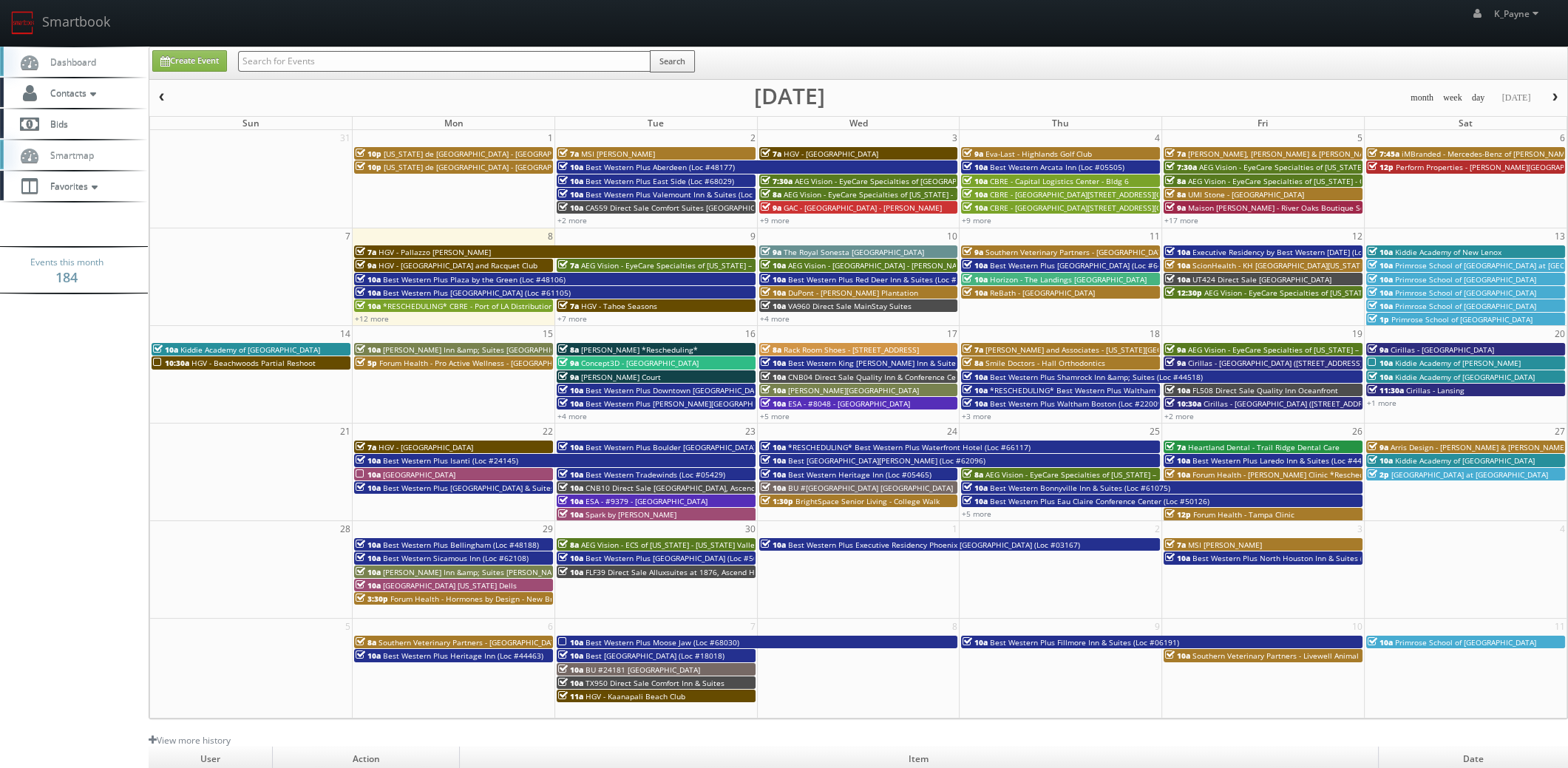
click at [377, 70] on input "text" at bounding box center [444, 61] width 413 height 20
paste input "CBRE - Ingenuity Industrial Center - Bldg 1"
drag, startPoint x: 441, startPoint y: 64, endPoint x: 310, endPoint y: 96, distance: 134.9
click at [310, 96] on div "Create Event CBRE - Ingenuity Industrial Center - Bldg 1 Search month week day …" at bounding box center [858, 383] width 1420 height 673
type input "CBRE - Ingenuity"
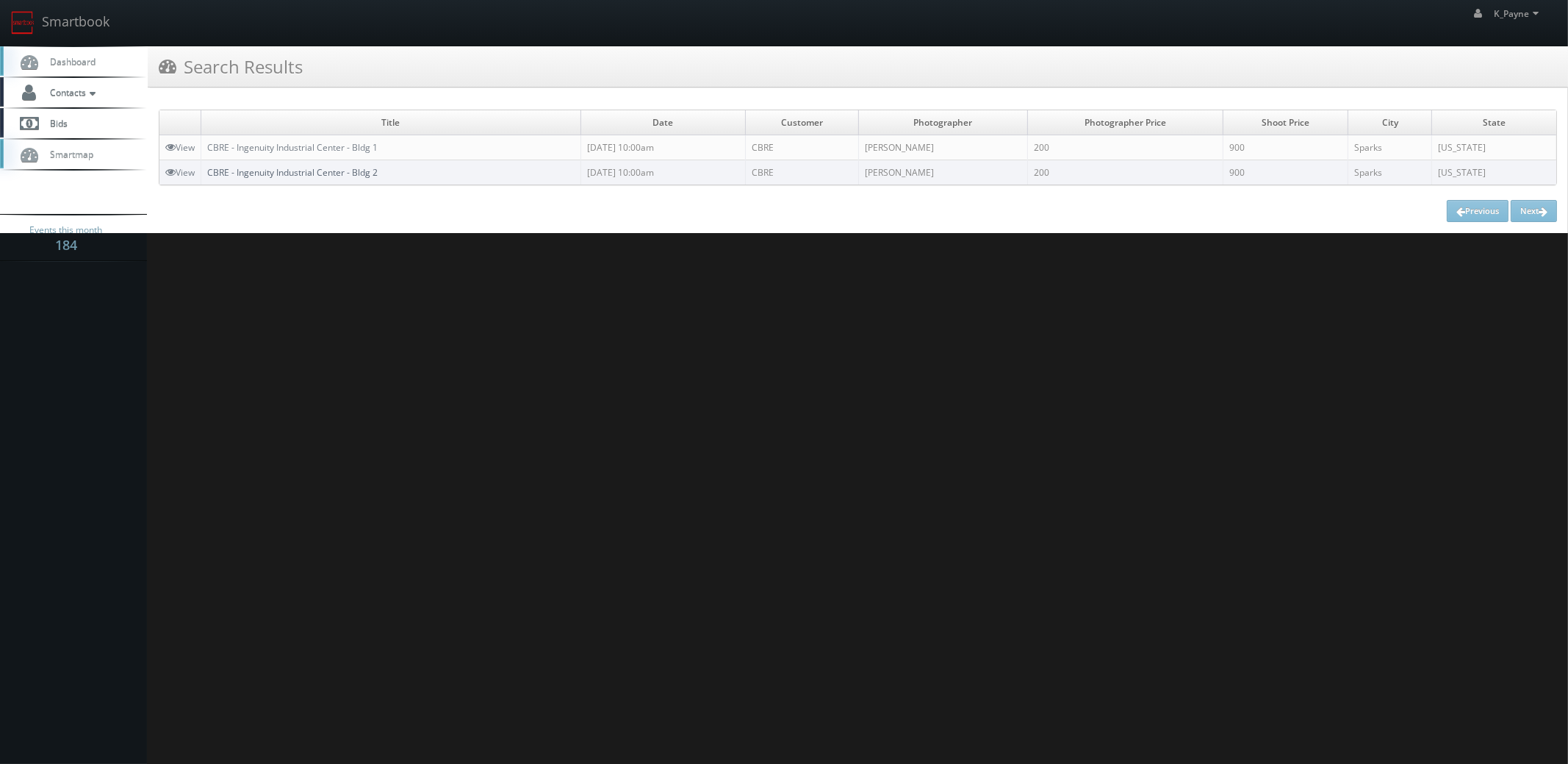
click at [366, 172] on link "CBRE - Ingenuity Industrial Center - Bldg 2" at bounding box center [292, 172] width 171 height 13
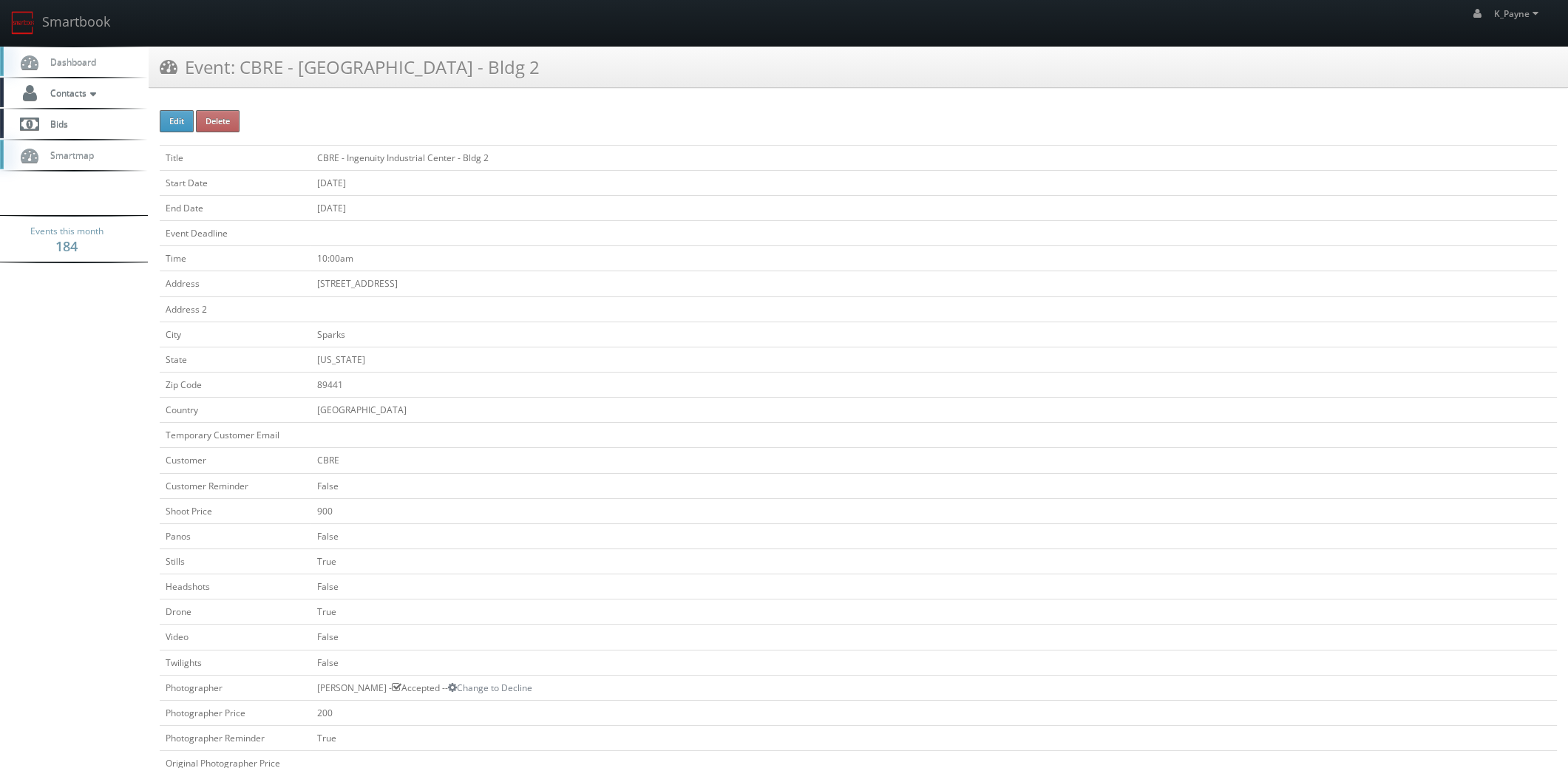
drag, startPoint x: 589, startPoint y: 71, endPoint x: 238, endPoint y: 92, distance: 351.6
click at [238, 92] on div "Event: CBRE - [GEOGRAPHIC_DATA] - Bldg 2" at bounding box center [858, 73] width 1420 height 52
copy h3 "CBRE - Ingenuity Industrial Center - Bldg 2"
